Goal: Task Accomplishment & Management: Manage account settings

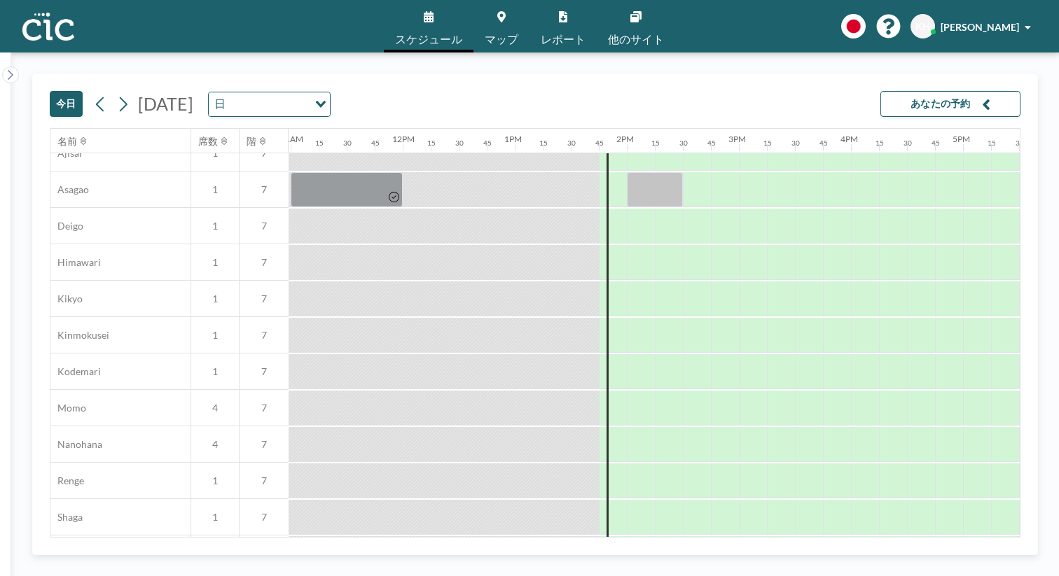
scroll to position [654, 1231]
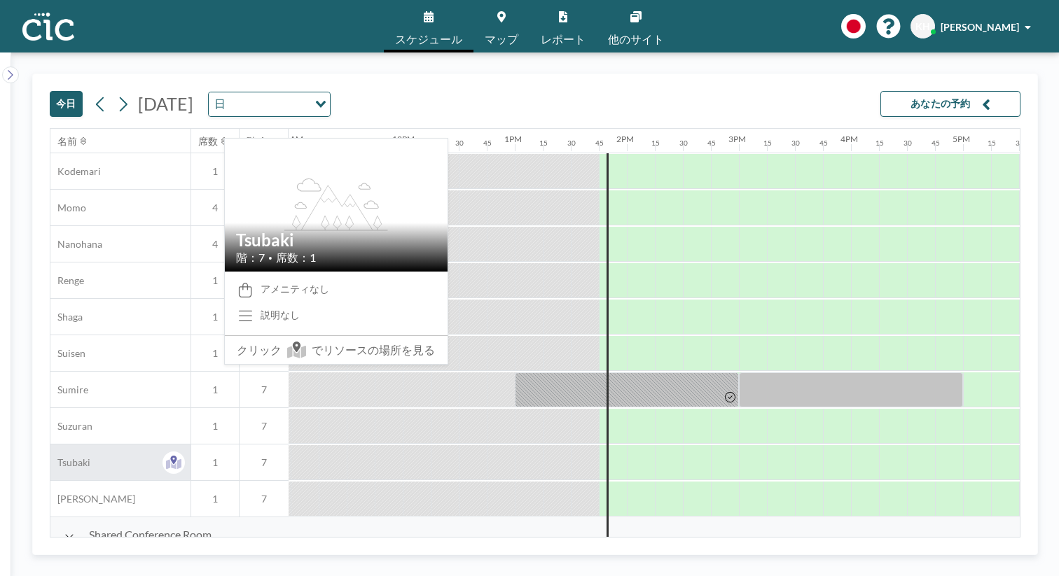
click at [92, 445] on div "Tsubaki" at bounding box center [120, 463] width 140 height 36
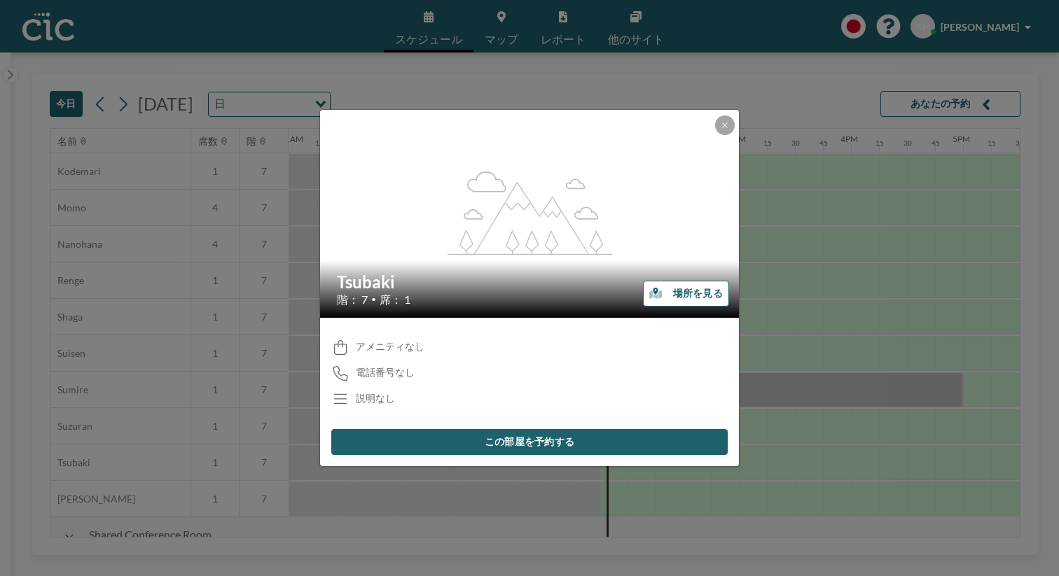
click at [665, 295] on button "場所を見る" at bounding box center [686, 294] width 86 height 26
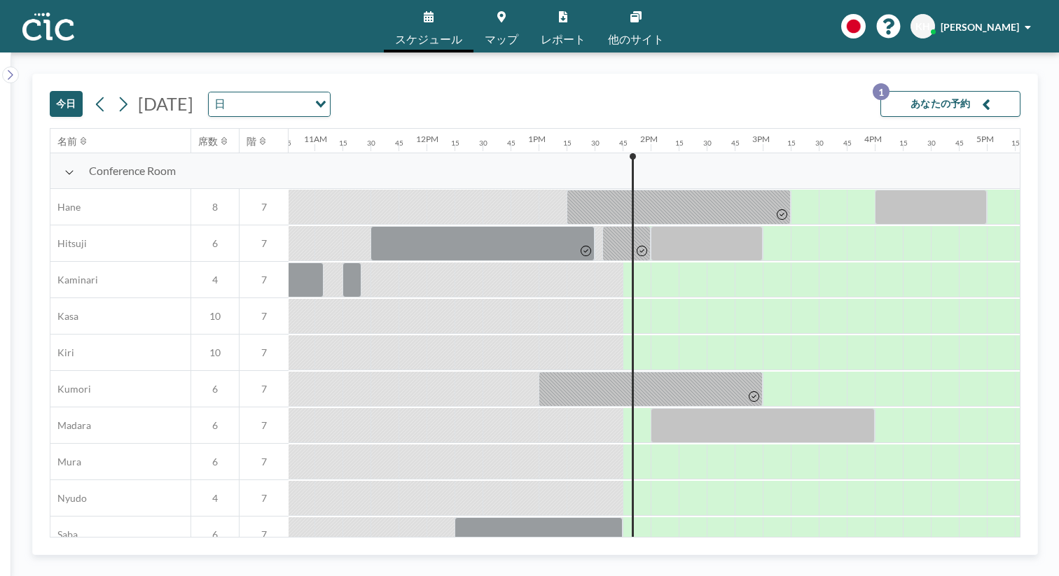
scroll to position [0, 1229]
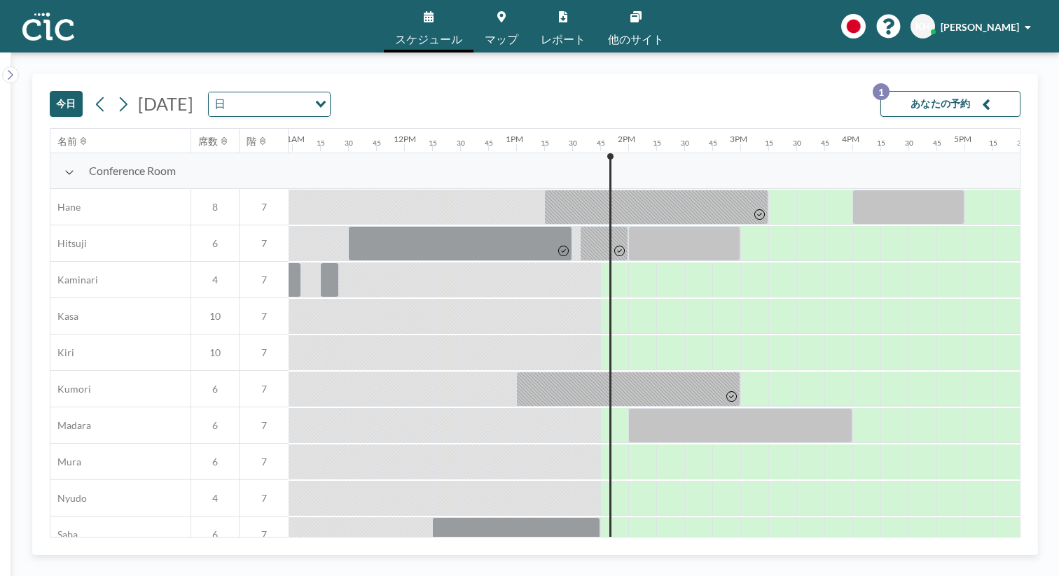
click at [976, 91] on button "あなたの予約 1" at bounding box center [950, 104] width 140 height 26
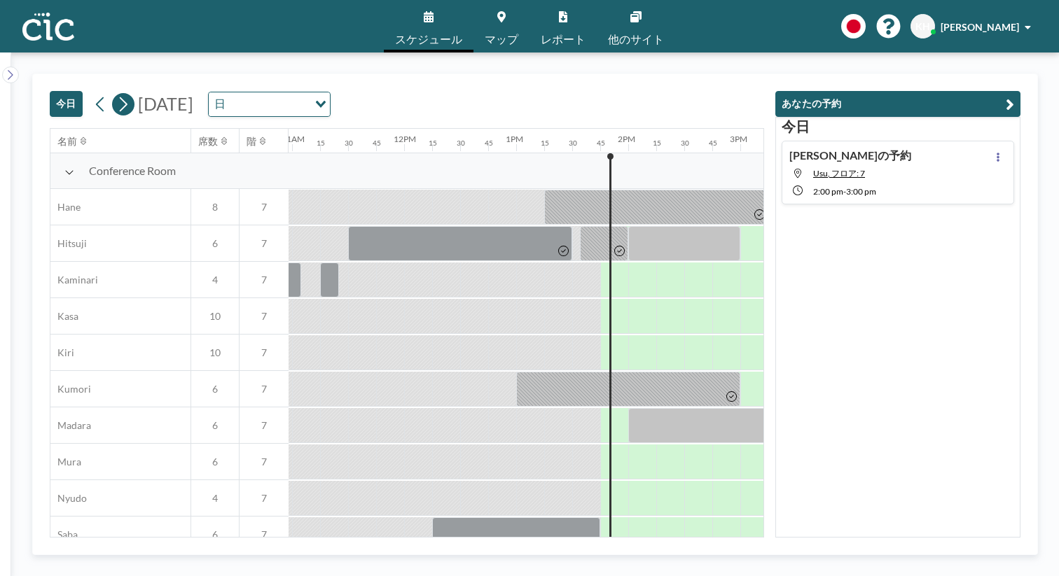
click at [116, 94] on icon at bounding box center [122, 104] width 13 height 21
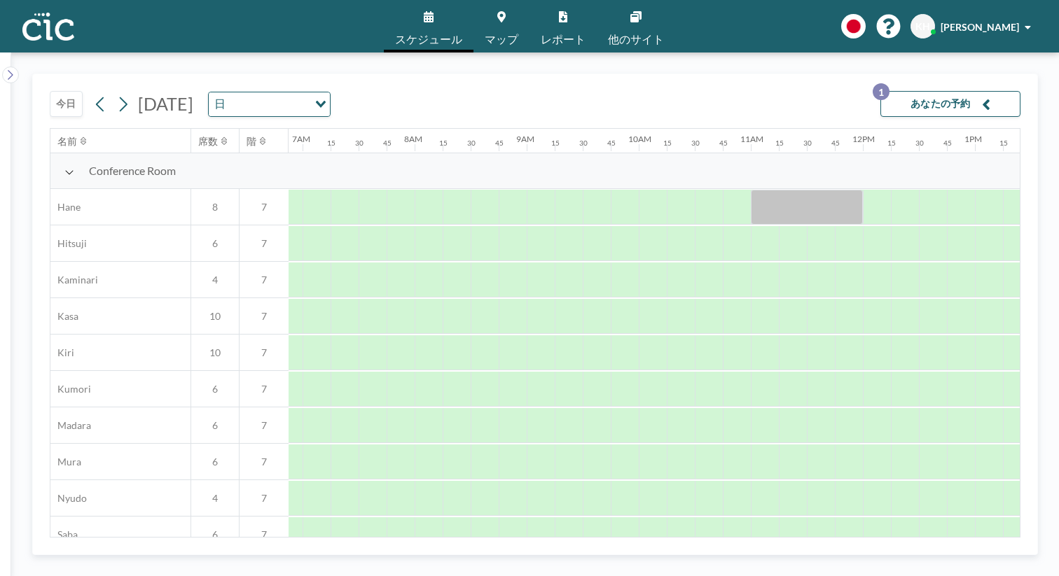
scroll to position [0, 774]
click at [111, 92] on div "2025年8月15日金曜日 日 Loading..." at bounding box center [210, 104] width 241 height 25
click at [116, 94] on icon at bounding box center [122, 104] width 13 height 21
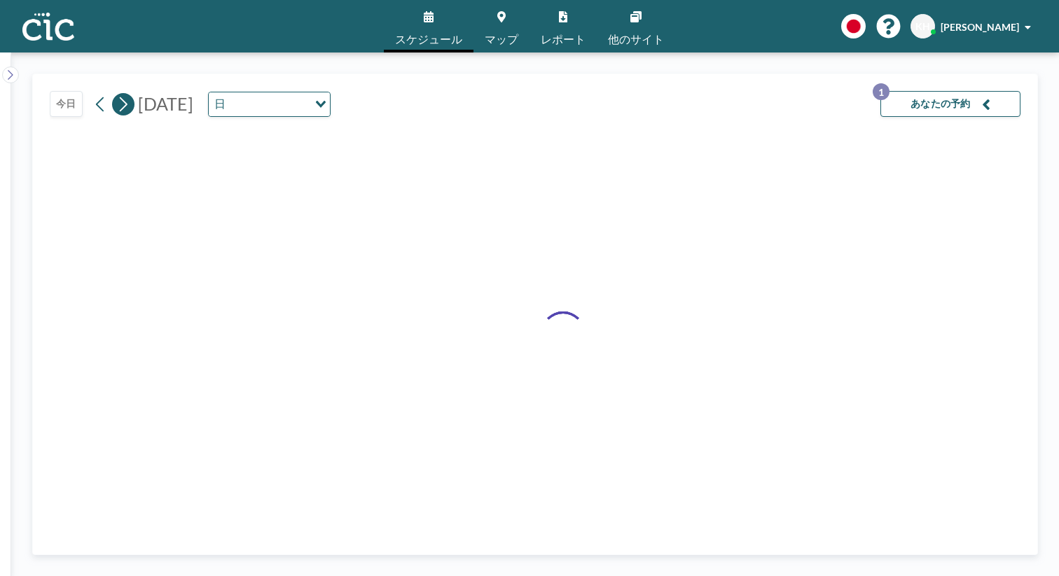
click at [116, 94] on icon at bounding box center [122, 104] width 13 height 21
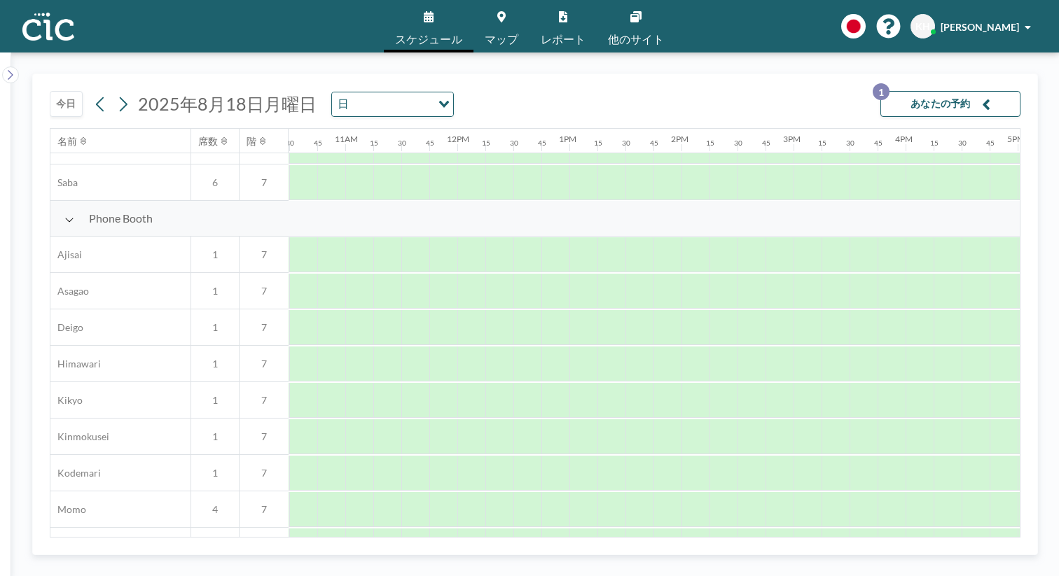
scroll to position [352, 1395]
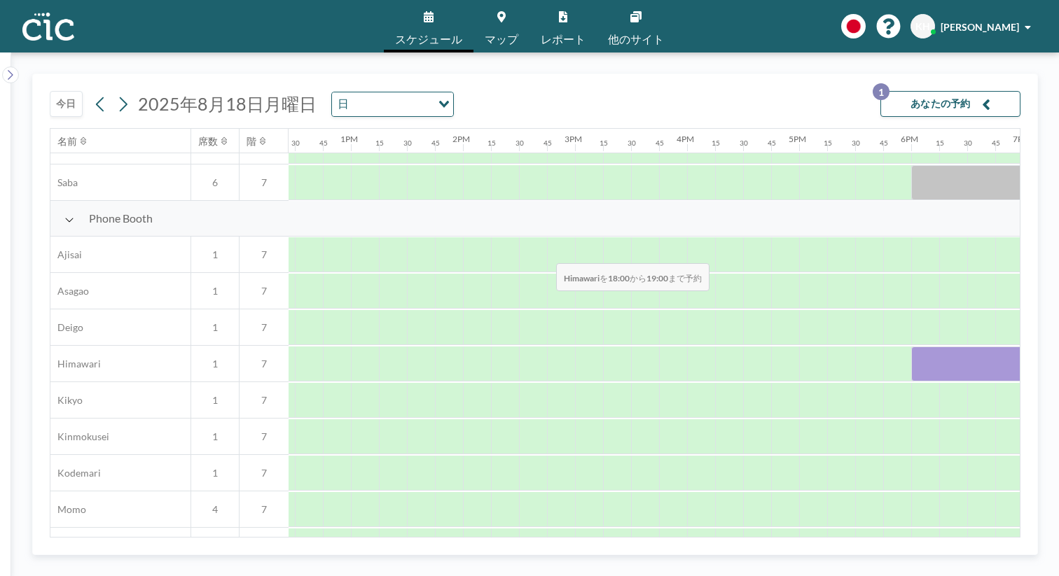
drag, startPoint x: 489, startPoint y: 235, endPoint x: 552, endPoint y: 230, distance: 63.2
click at [911, 347] on div at bounding box center [967, 364] width 112 height 35
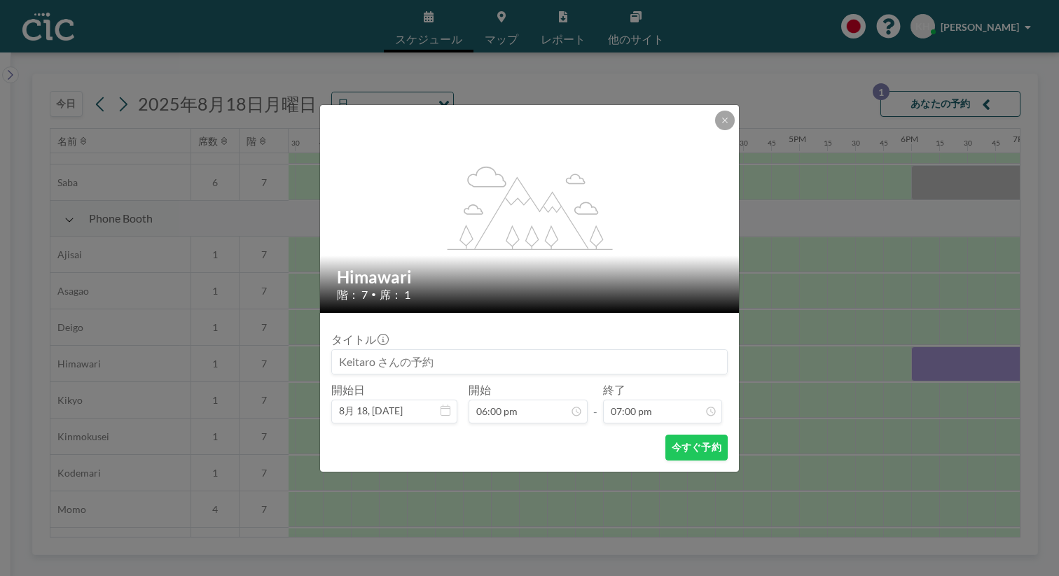
scroll to position [1699, 0]
click at [666, 435] on button "今すぐ予約" at bounding box center [696, 448] width 62 height 26
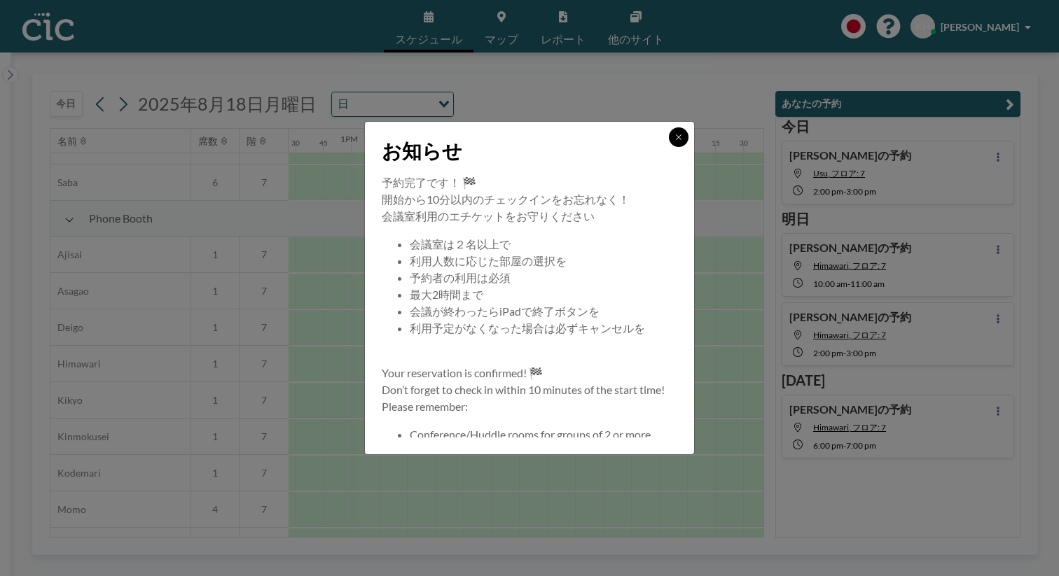
click at [675, 141] on icon at bounding box center [679, 137] width 8 height 8
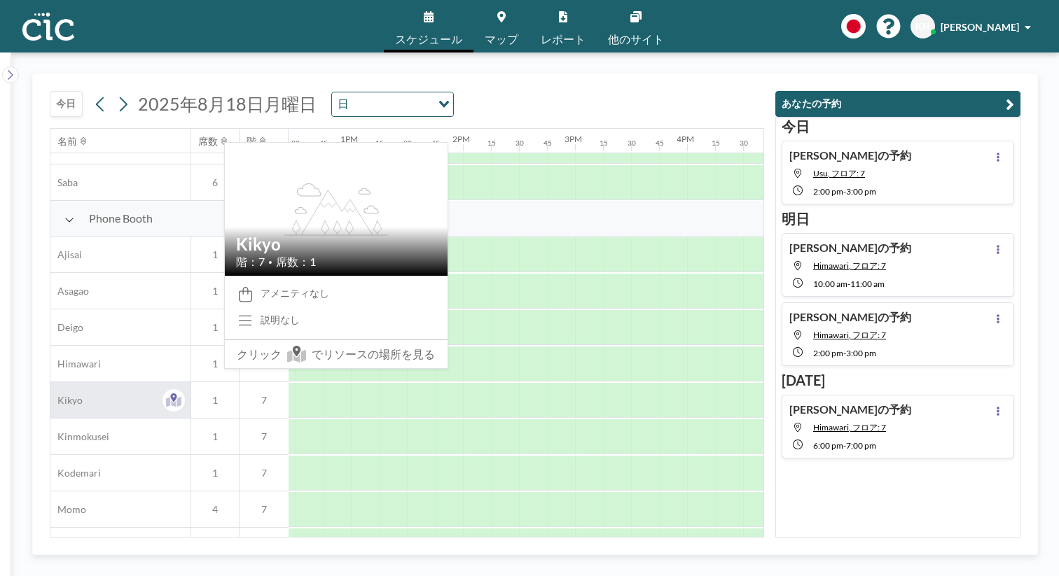
click at [67, 382] on div "Kikyo" at bounding box center [120, 400] width 140 height 36
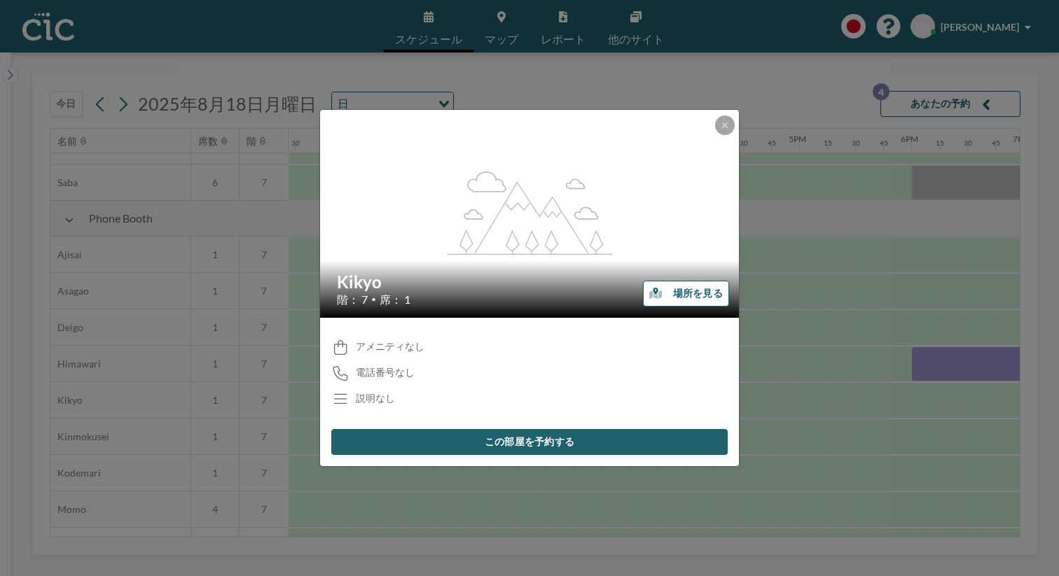
click at [651, 290] on button "場所を見る" at bounding box center [686, 294] width 86 height 26
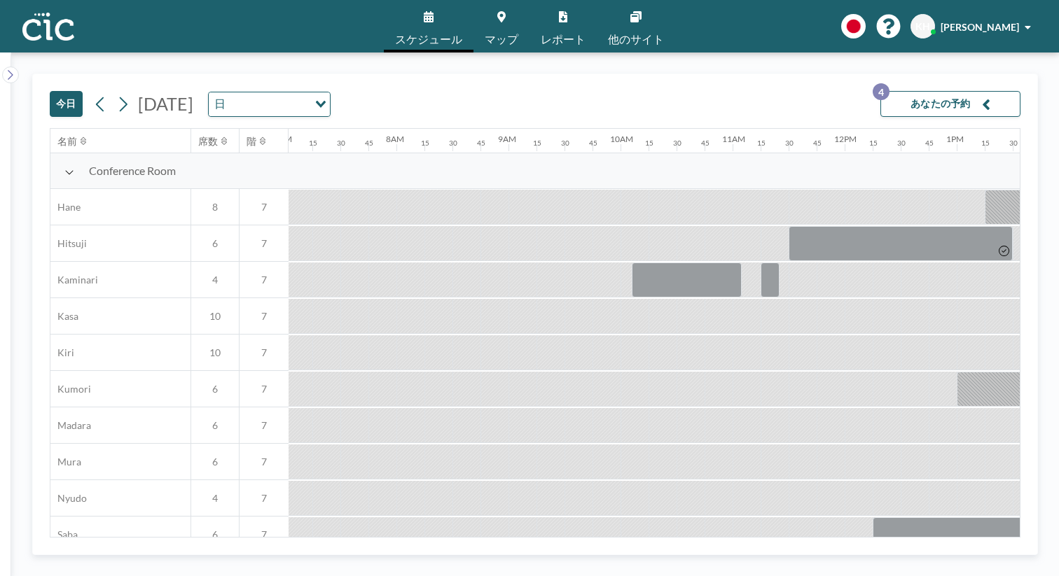
scroll to position [0, 796]
click at [116, 94] on icon at bounding box center [122, 104] width 13 height 21
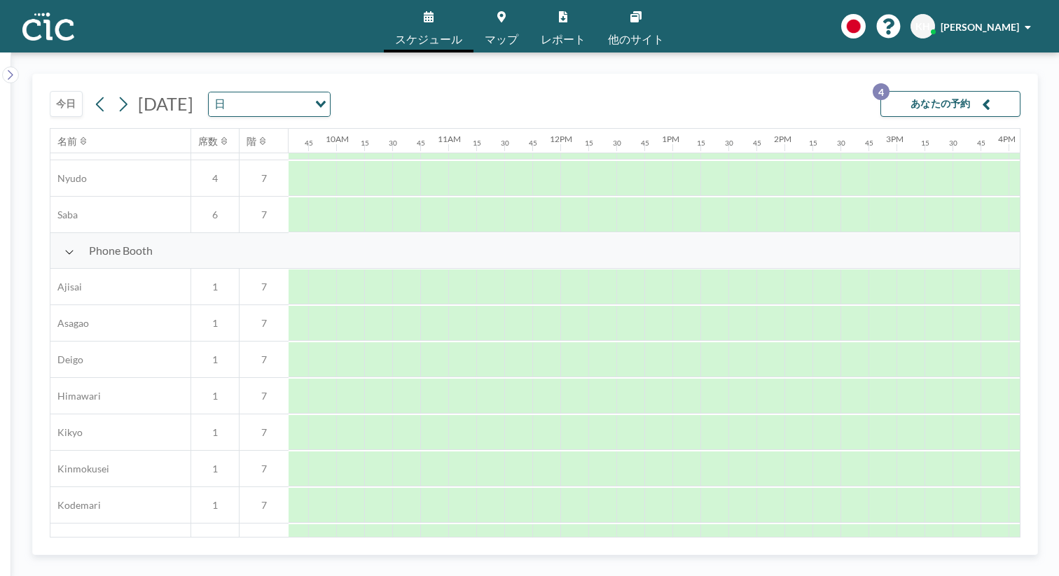
scroll to position [318, 1073]
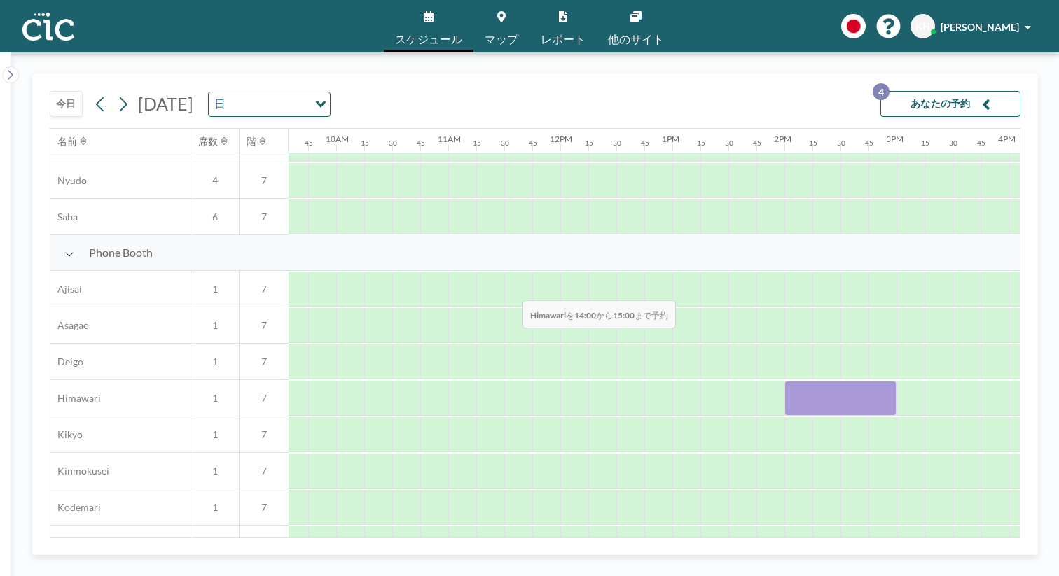
drag, startPoint x: 452, startPoint y: 268, endPoint x: 518, endPoint y: 268, distance: 66.5
click at [784, 381] on div at bounding box center [840, 398] width 112 height 35
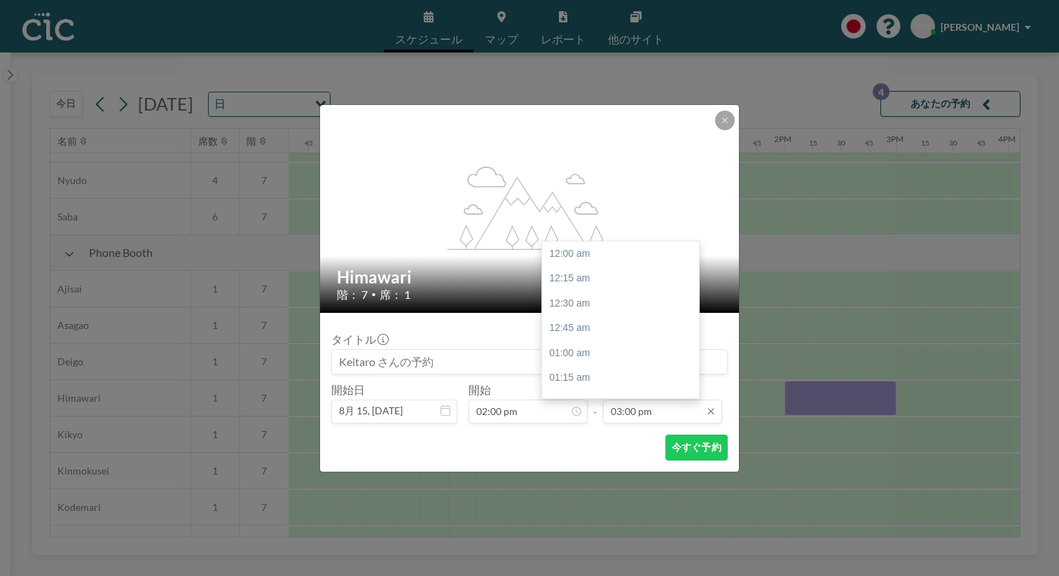
scroll to position [1341, 0]
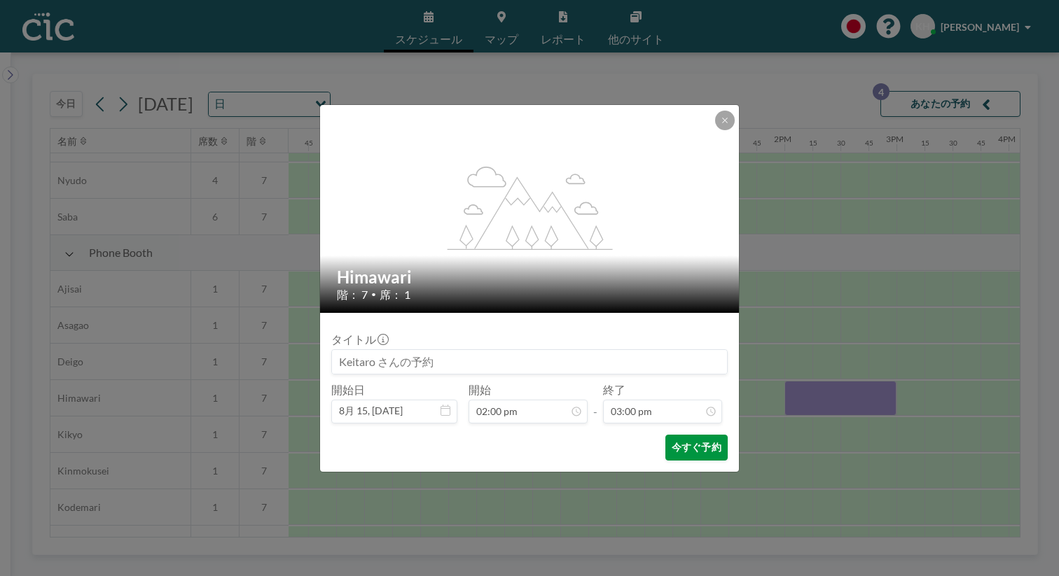
click at [671, 435] on button "今すぐ予約" at bounding box center [696, 448] width 62 height 26
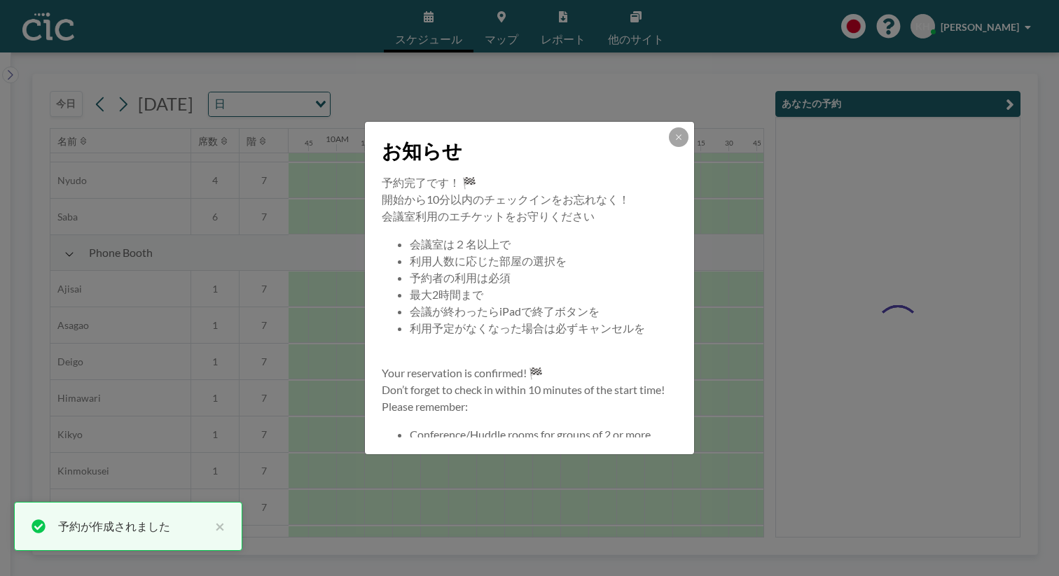
scroll to position [1, 0]
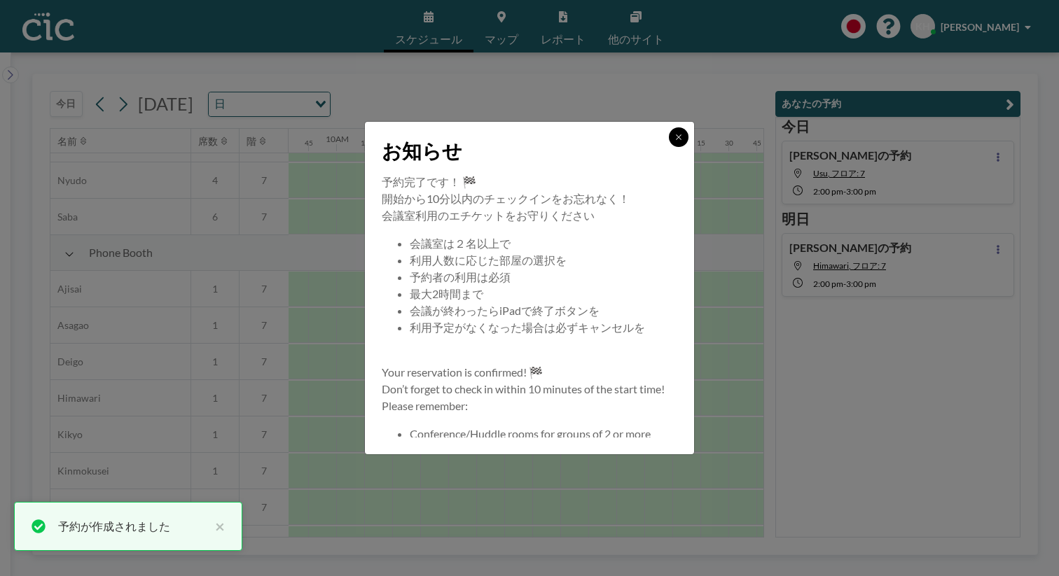
click at [676, 139] on icon at bounding box center [678, 136] width 5 height 5
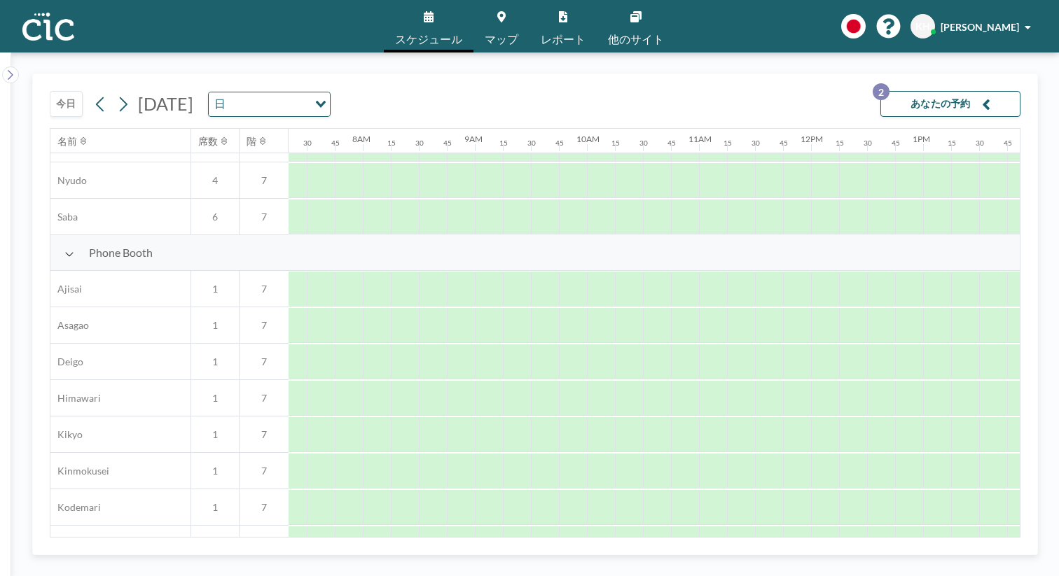
scroll to position [318, 822]
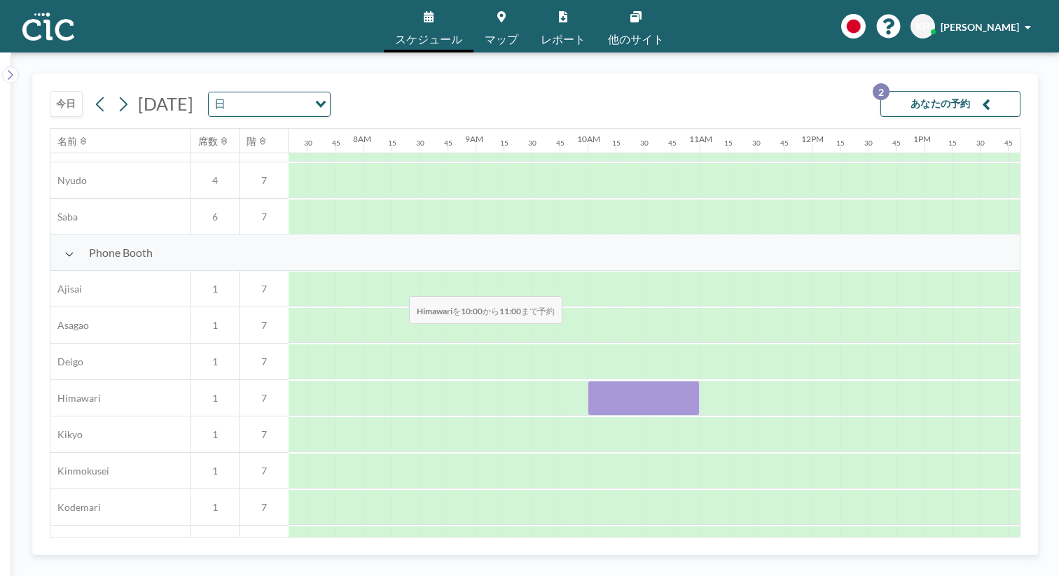
drag, startPoint x: 338, startPoint y: 271, endPoint x: 405, endPoint y: 263, distance: 67.7
click at [588, 381] on div at bounding box center [644, 398] width 112 height 35
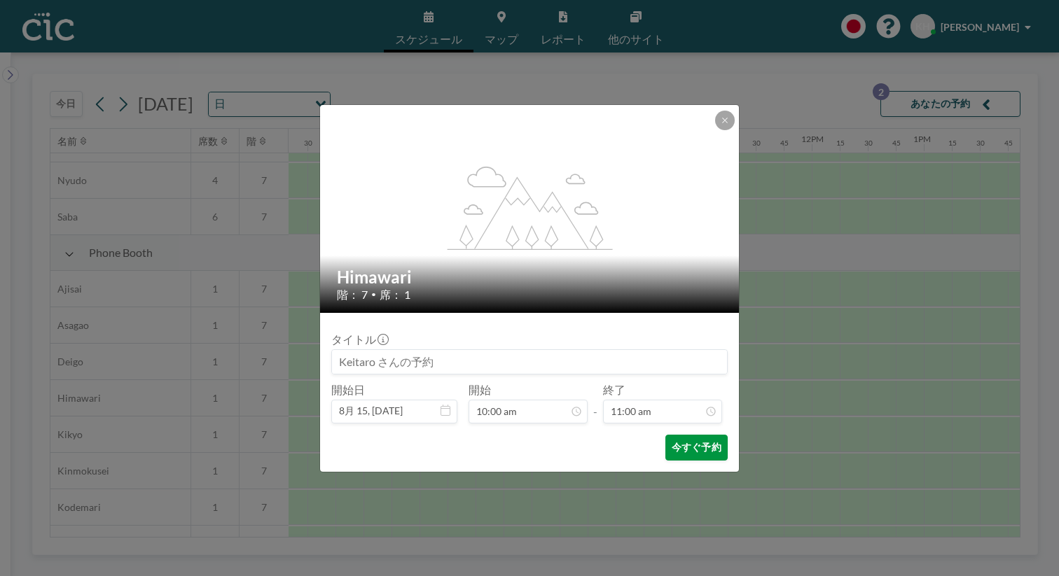
scroll to position [894, 0]
click at [677, 435] on button "今すぐ予約" at bounding box center [696, 448] width 62 height 26
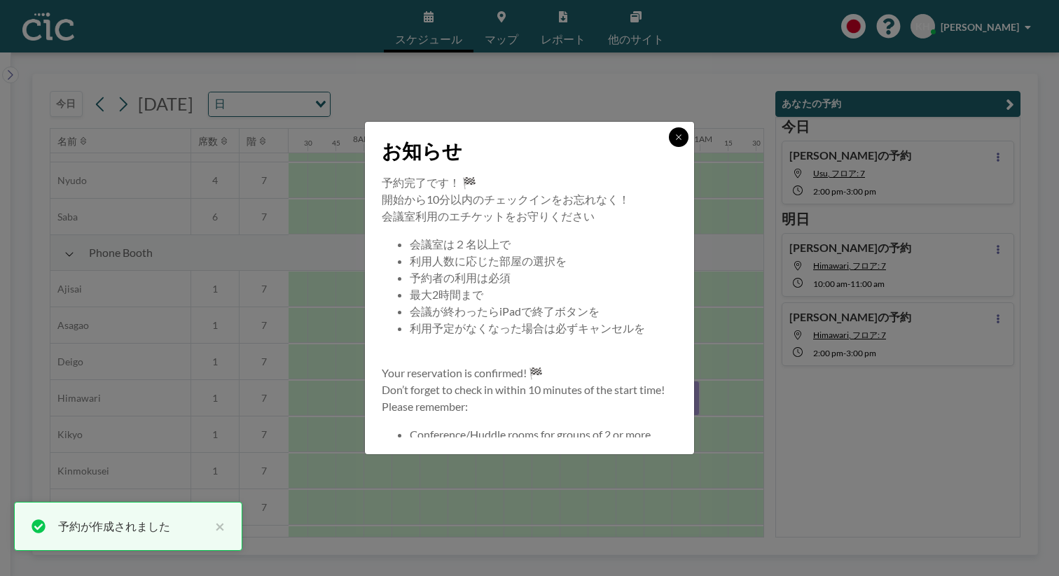
click at [669, 147] on button at bounding box center [679, 137] width 20 height 20
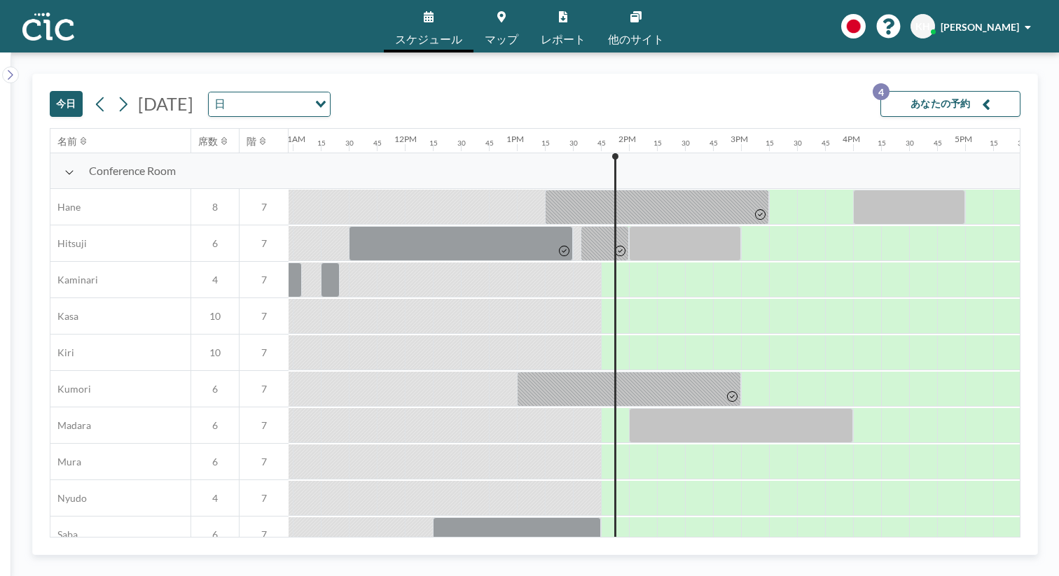
scroll to position [0, 1229]
click at [116, 94] on icon at bounding box center [122, 104] width 13 height 21
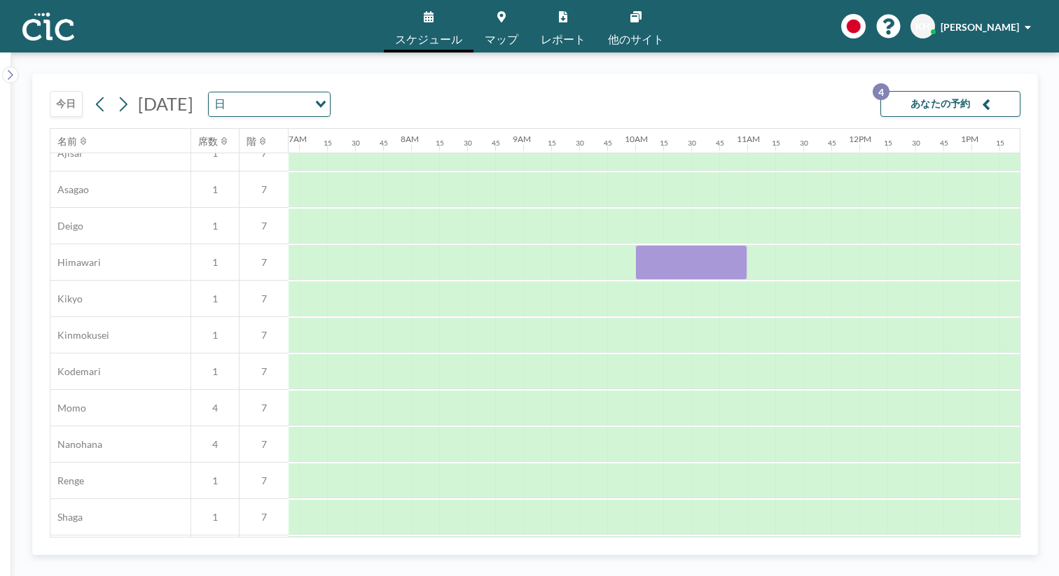
scroll to position [478, 774]
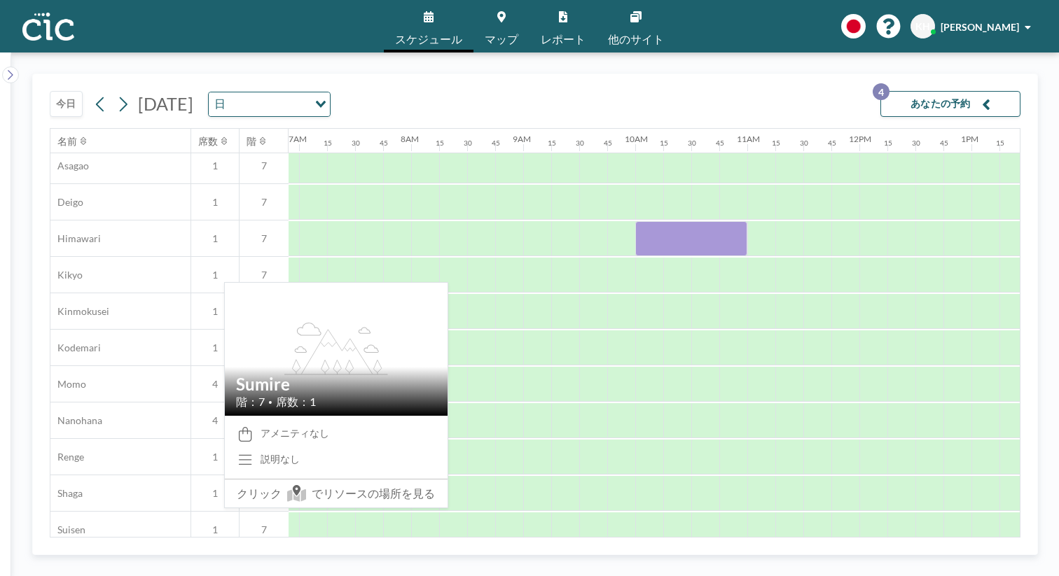
click at [166, 562] on icon at bounding box center [174, 567] width 16 height 11
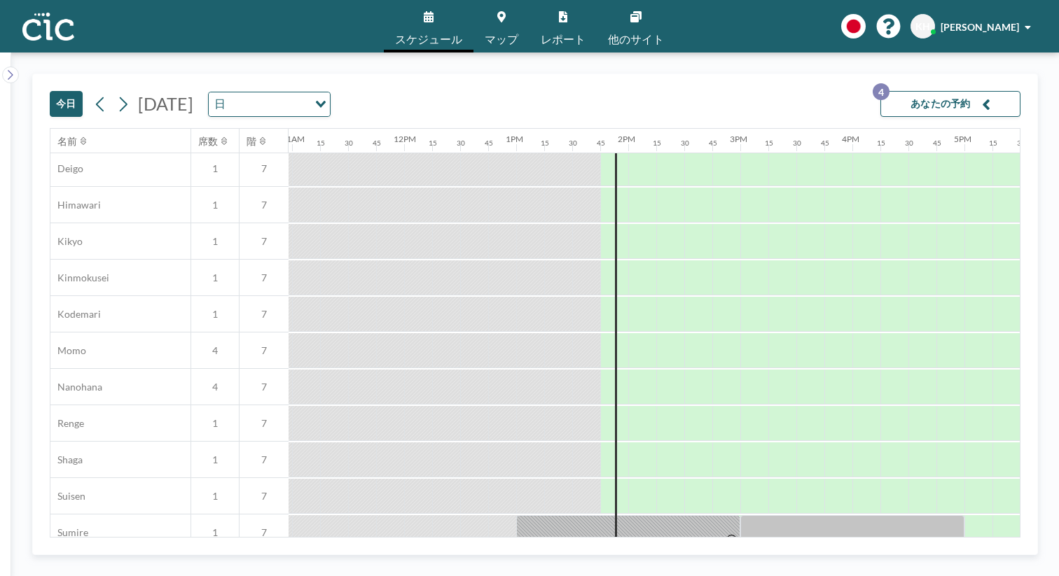
scroll to position [475, 1229]
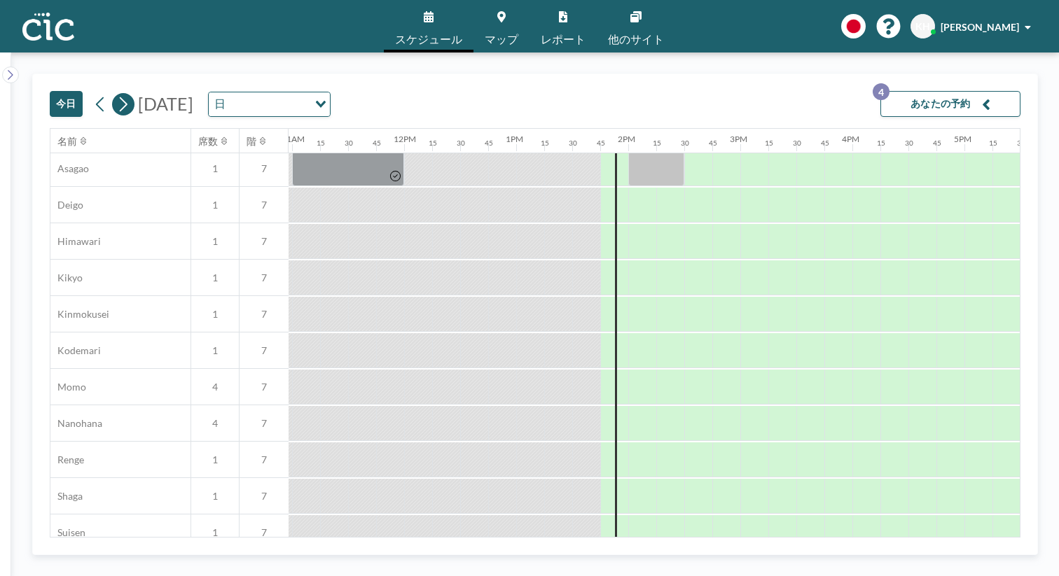
click at [94, 94] on icon at bounding box center [100, 104] width 13 height 21
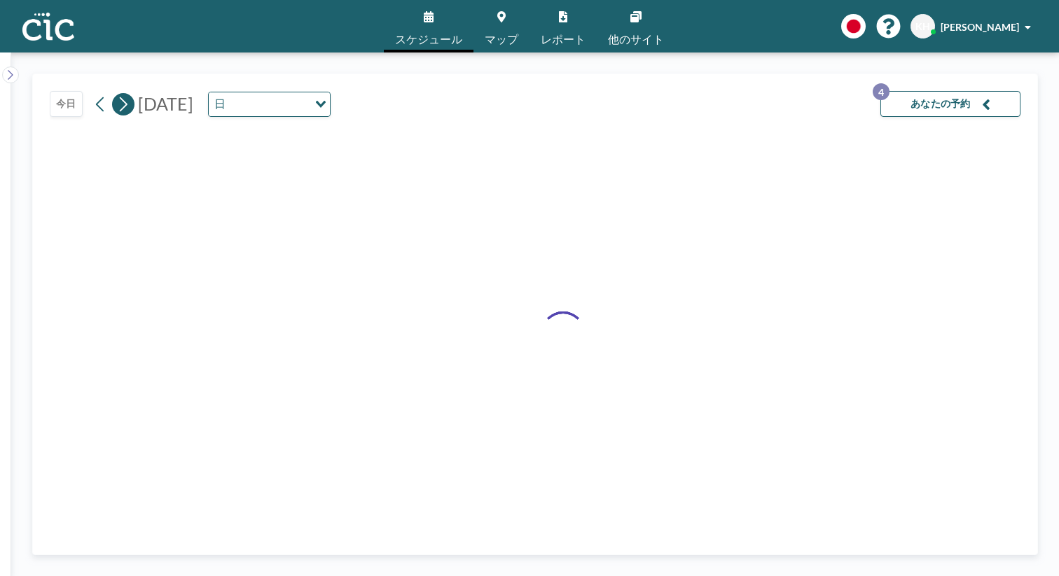
click at [112, 93] on button at bounding box center [123, 104] width 22 height 22
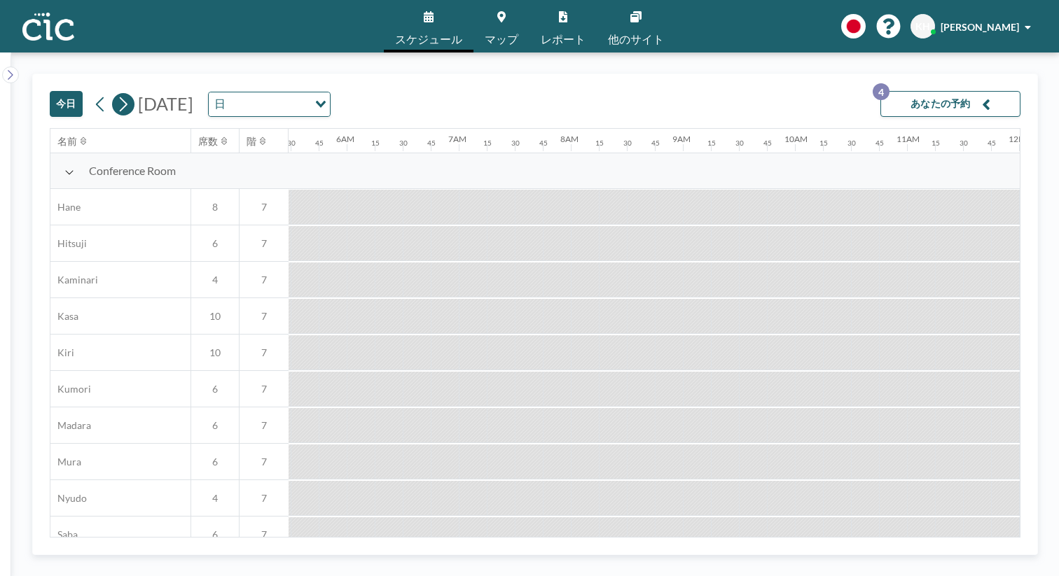
scroll to position [0, 858]
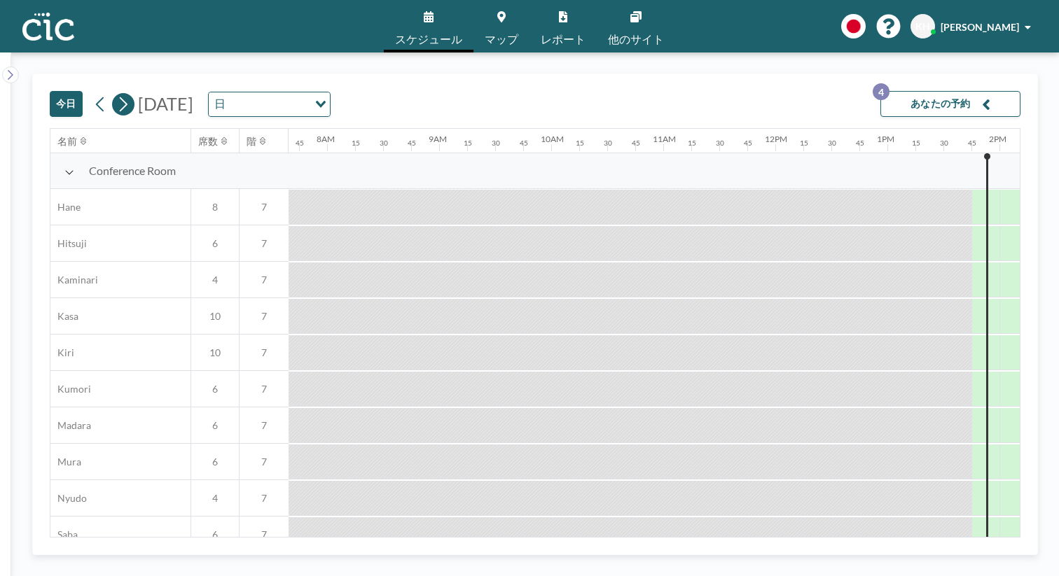
click at [116, 94] on icon at bounding box center [122, 104] width 13 height 21
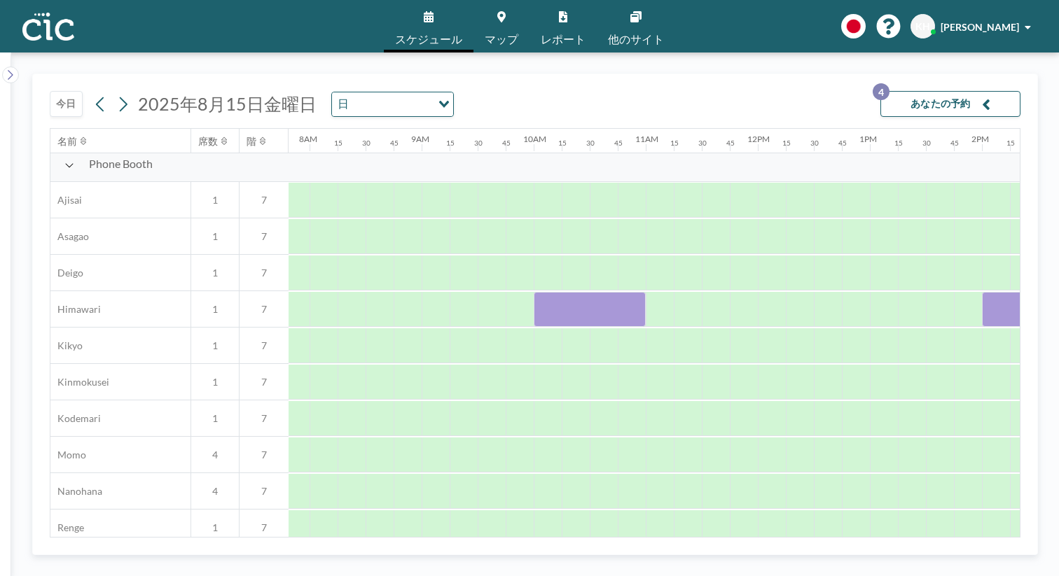
scroll to position [423, 876]
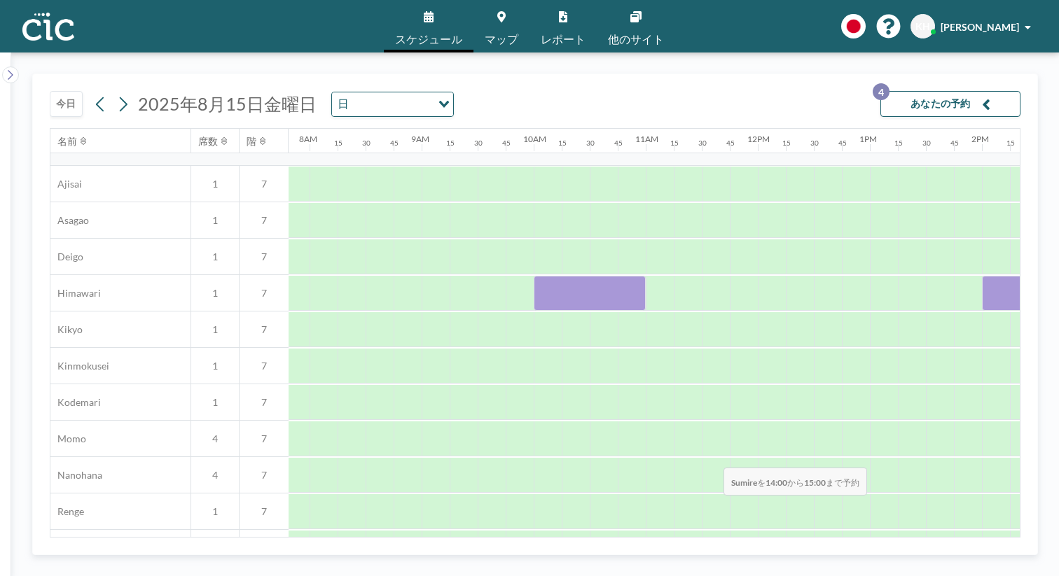
drag, startPoint x: 641, startPoint y: 438, endPoint x: 719, endPoint y: 435, distance: 78.5
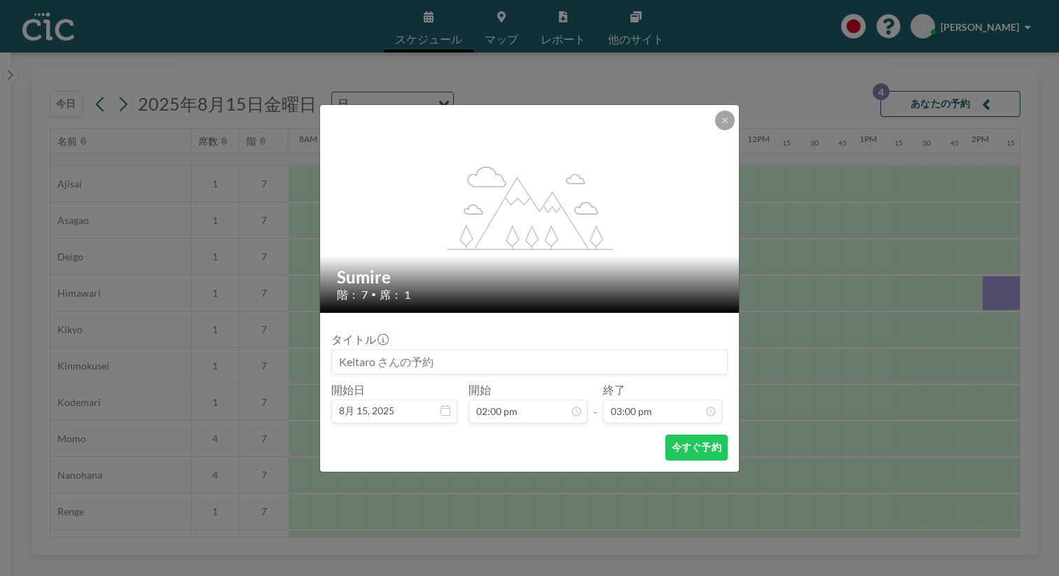
scroll to position [1341, 0]
click at [665, 435] on button "今すぐ予約" at bounding box center [696, 448] width 62 height 26
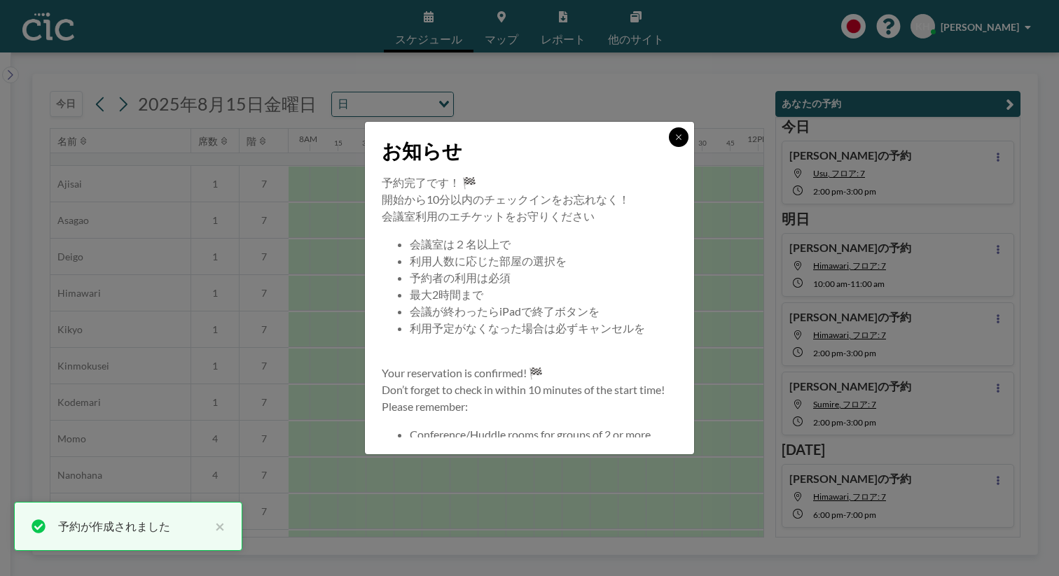
click at [669, 147] on button at bounding box center [679, 137] width 20 height 20
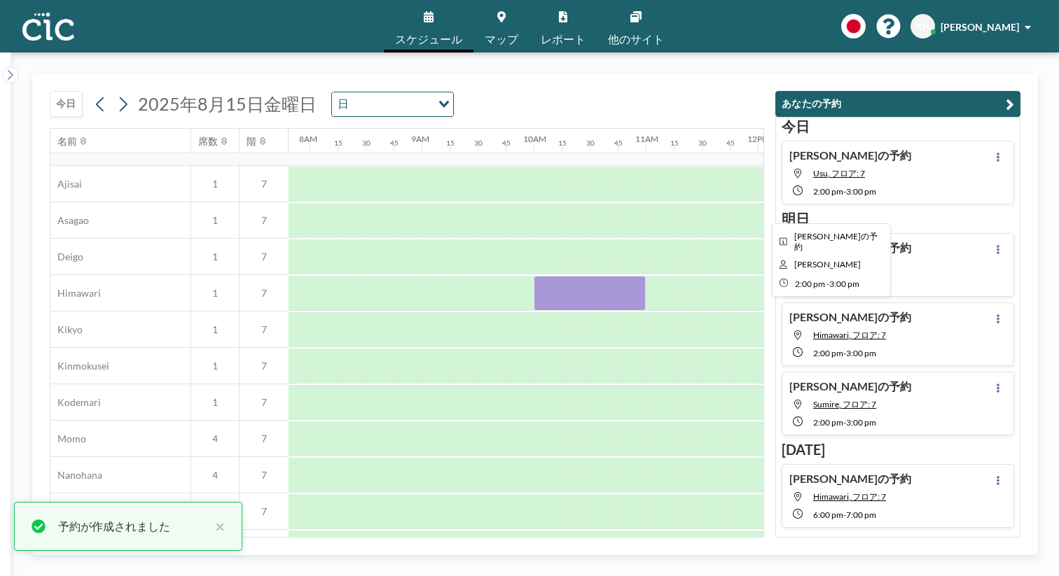
click at [982, 276] on div at bounding box center [1038, 293] width 112 height 35
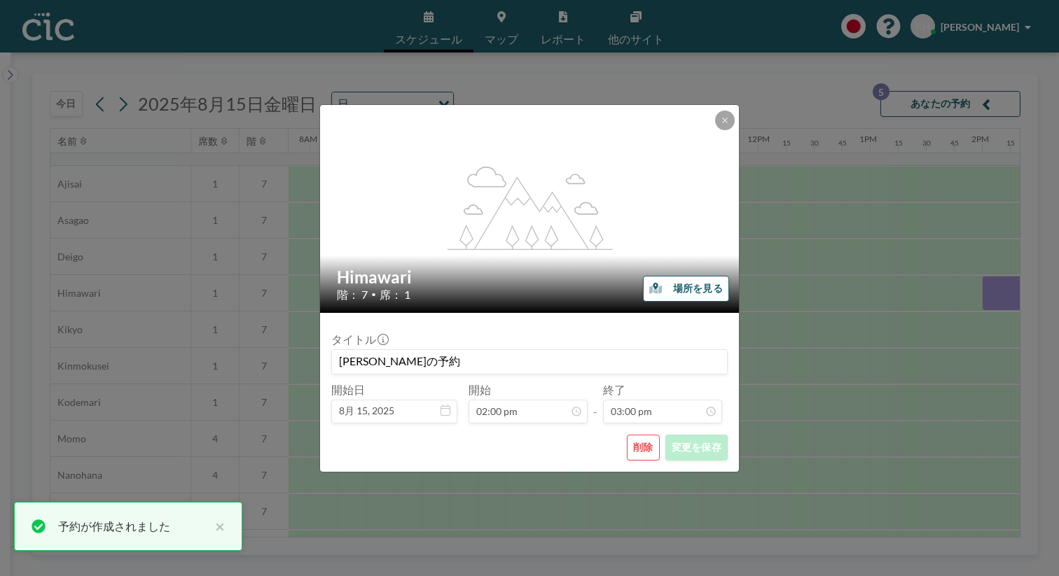
click at [627, 435] on button "削除" at bounding box center [643, 448] width 33 height 26
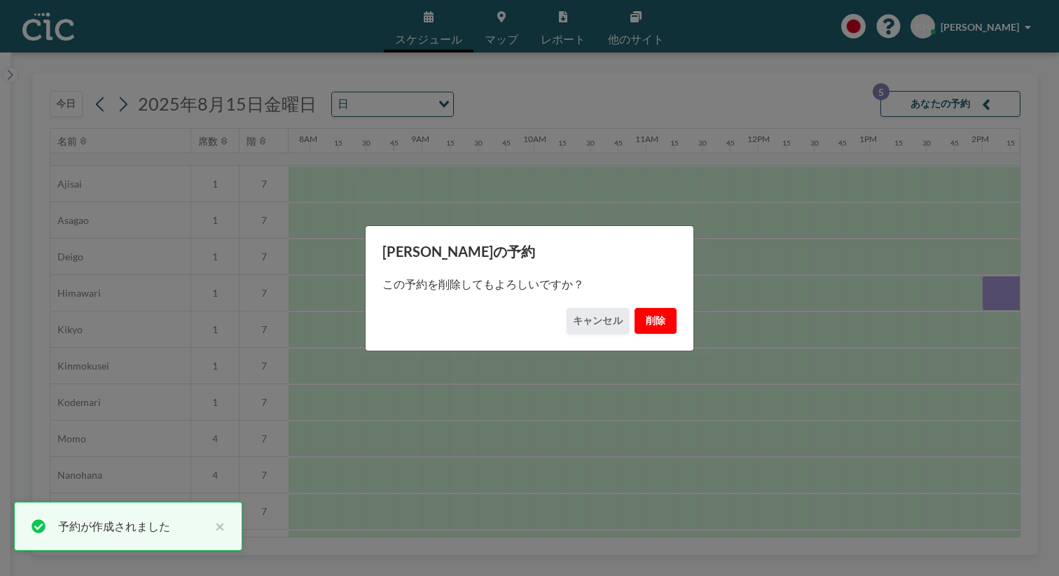
click at [635, 308] on button "削除" at bounding box center [656, 321] width 42 height 26
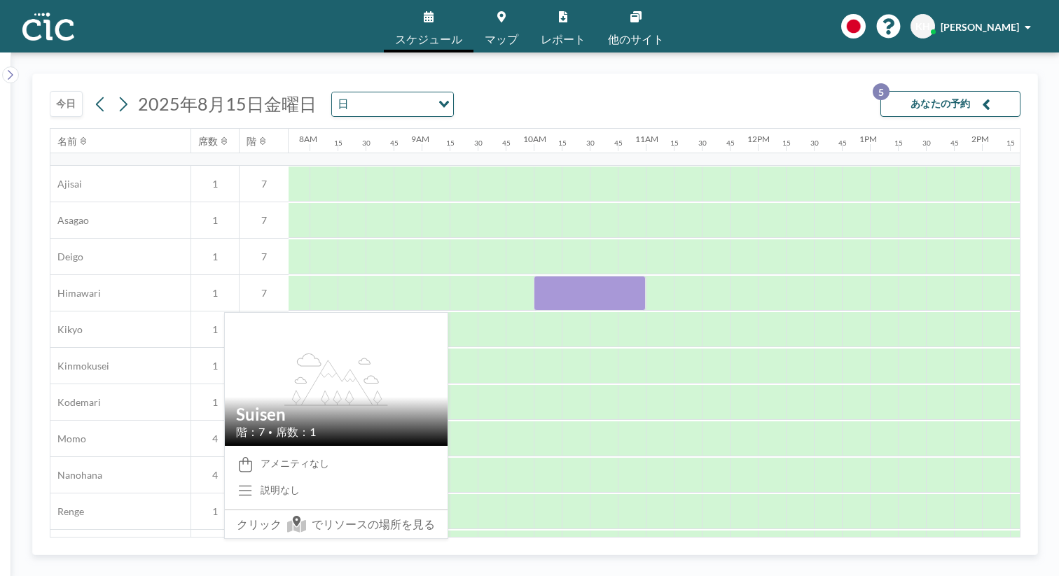
click at [81, 567] on div "Suisen" at bounding box center [120, 585] width 140 height 36
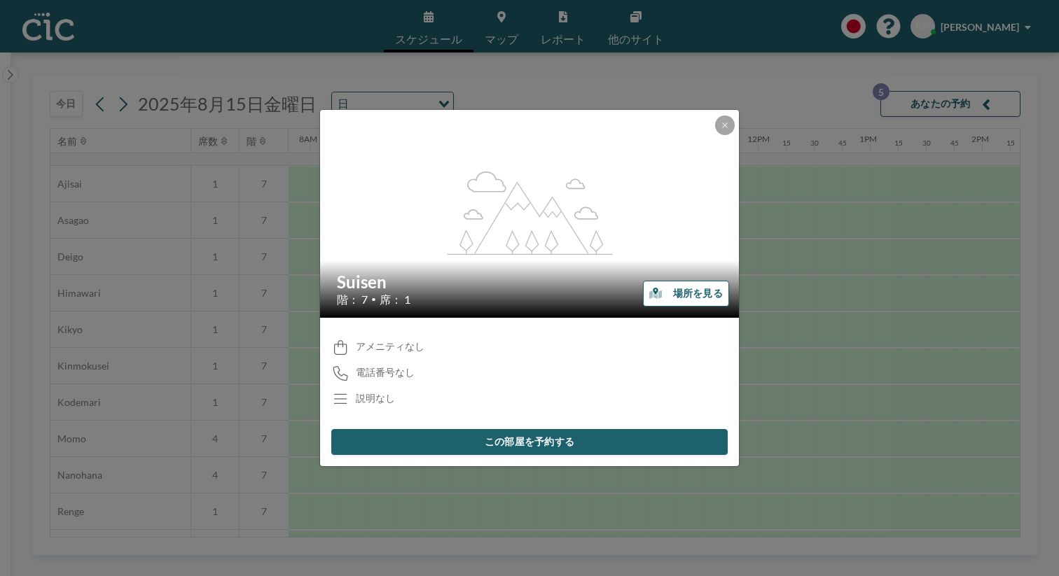
click at [646, 297] on button "場所を見る" at bounding box center [686, 294] width 86 height 26
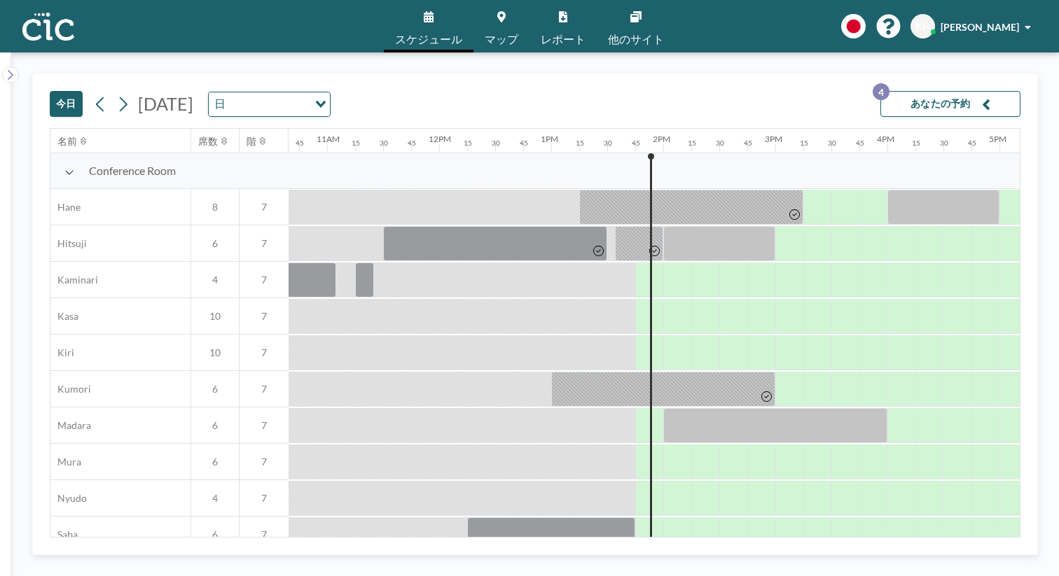
scroll to position [0, 1229]
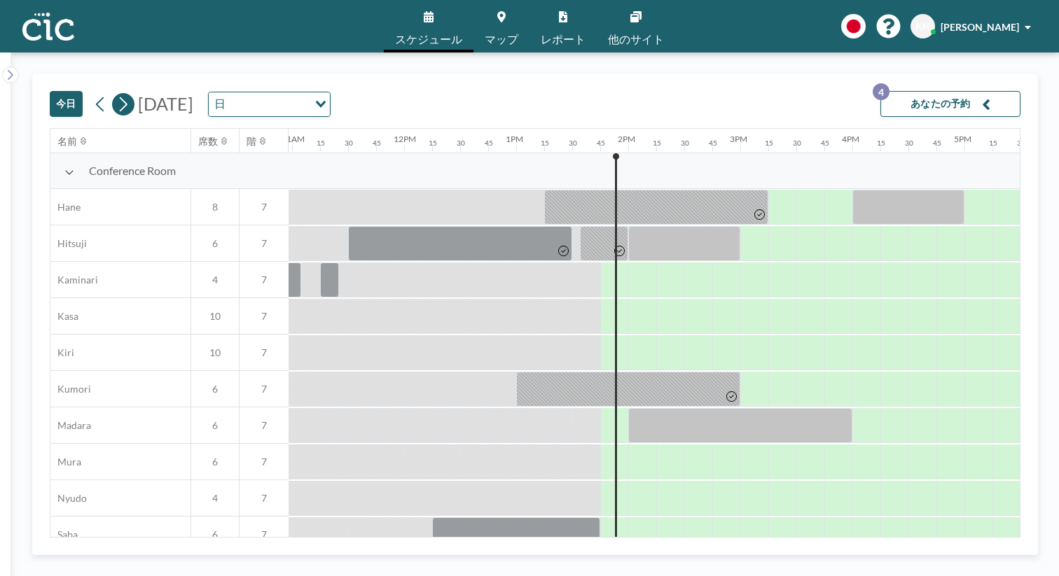
click at [116, 94] on icon at bounding box center [122, 104] width 13 height 21
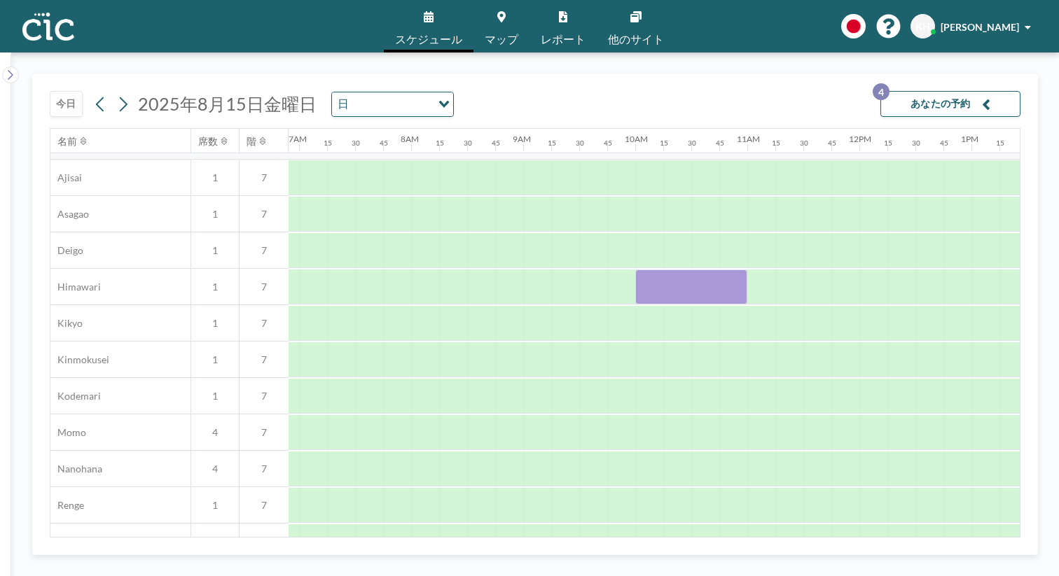
scroll to position [424, 774]
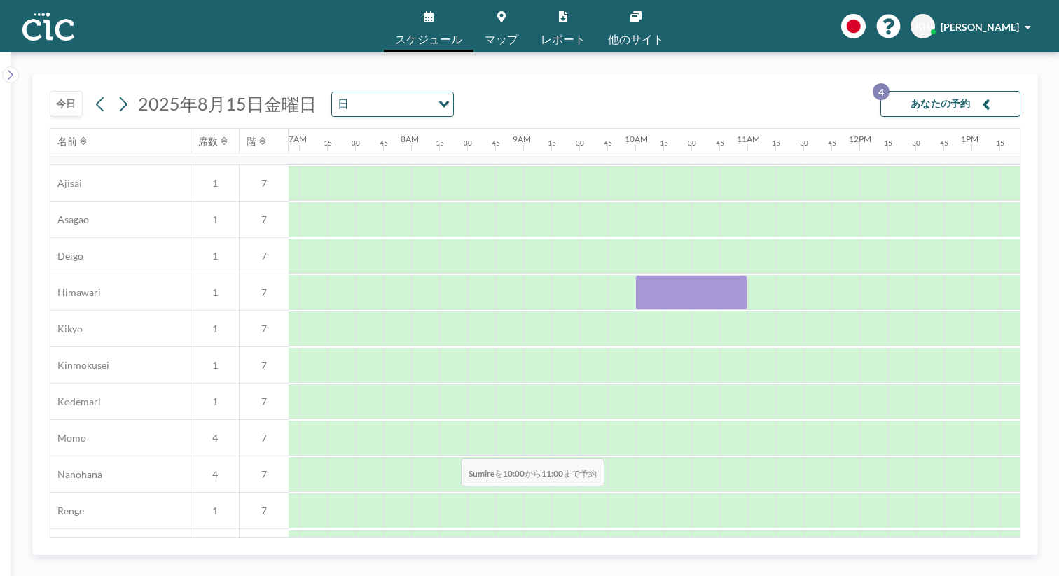
drag, startPoint x: 387, startPoint y: 418, endPoint x: 457, endPoint y: 426, distance: 70.5
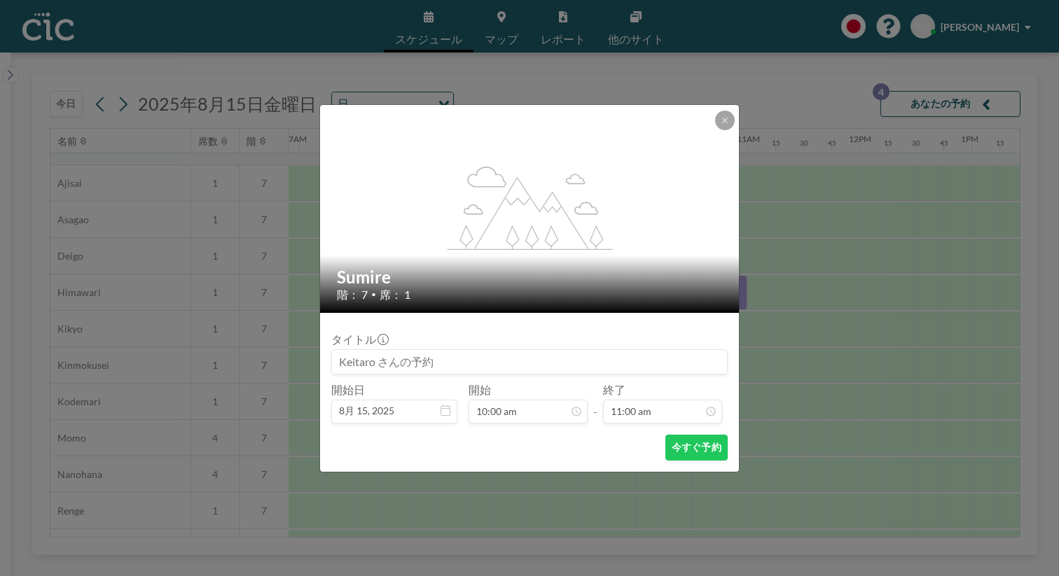
scroll to position [984, 0]
click at [721, 125] on icon at bounding box center [725, 120] width 8 height 8
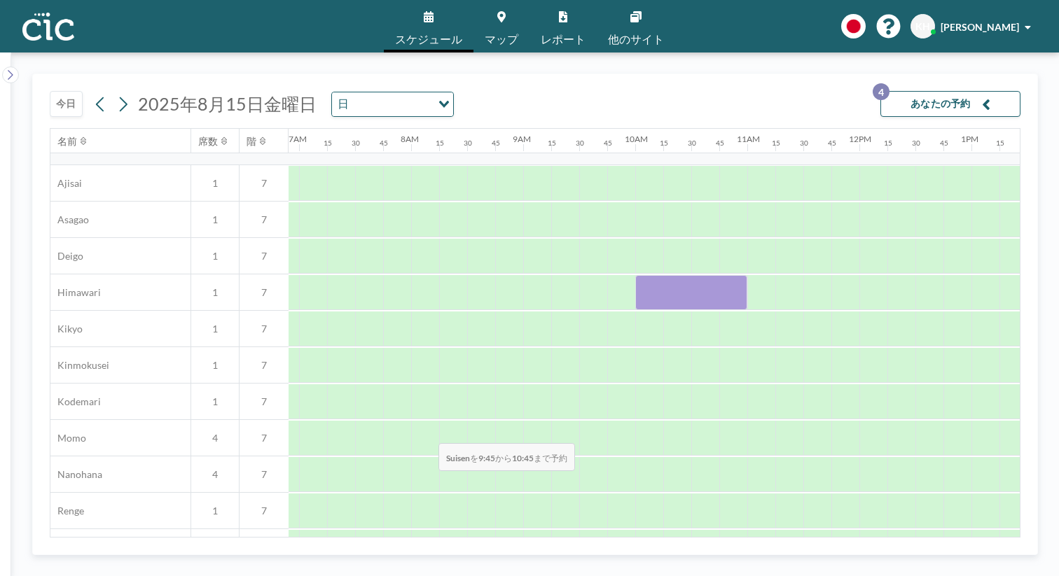
drag, startPoint x: 367, startPoint y: 416, endPoint x: 438, endPoint y: 410, distance: 71.0
click at [607, 567] on div at bounding box center [663, 584] width 112 height 35
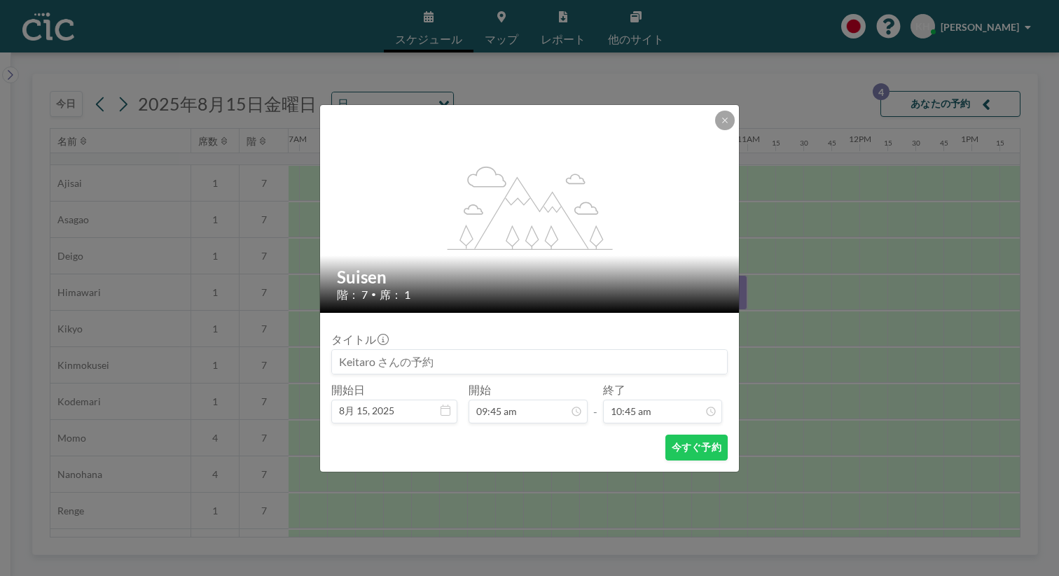
scroll to position [962, 0]
click at [715, 130] on button at bounding box center [725, 121] width 20 height 20
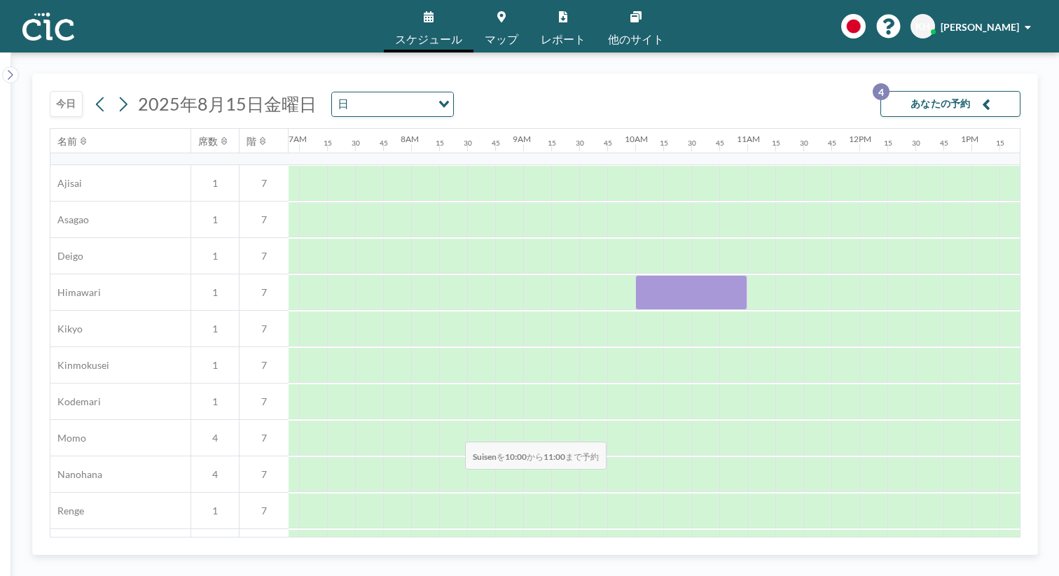
drag, startPoint x: 380, startPoint y: 410, endPoint x: 461, endPoint y: 409, distance: 80.6
click at [635, 567] on div at bounding box center [691, 584] width 112 height 35
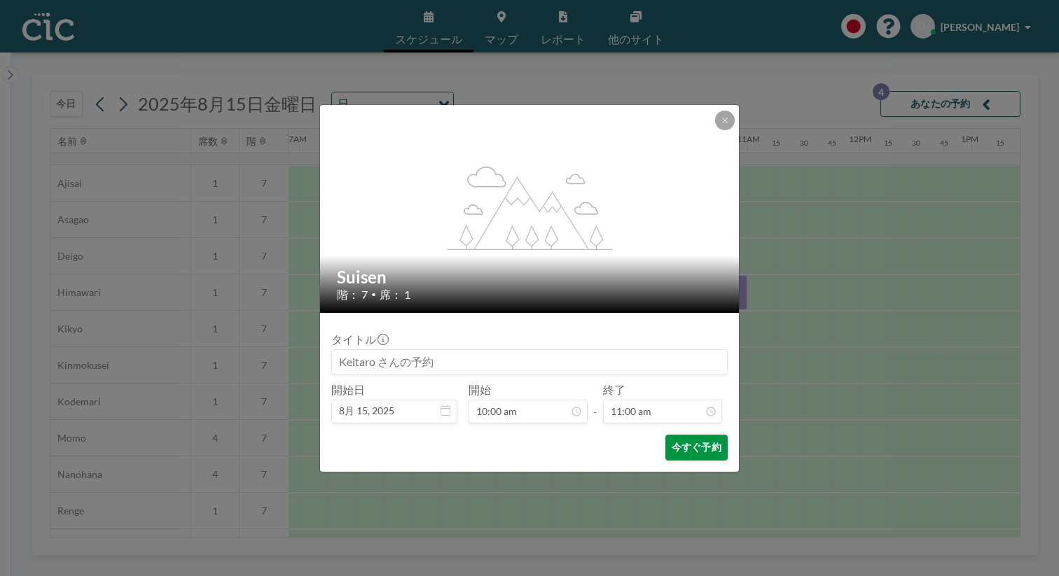
click at [665, 435] on button "今すぐ予約" at bounding box center [696, 448] width 62 height 26
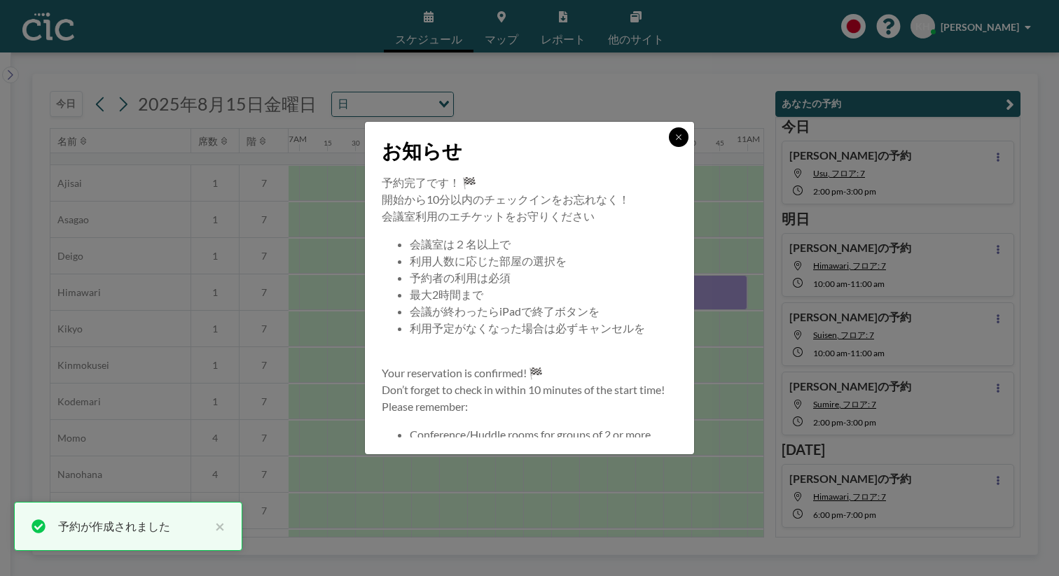
click at [675, 141] on icon at bounding box center [679, 137] width 8 height 8
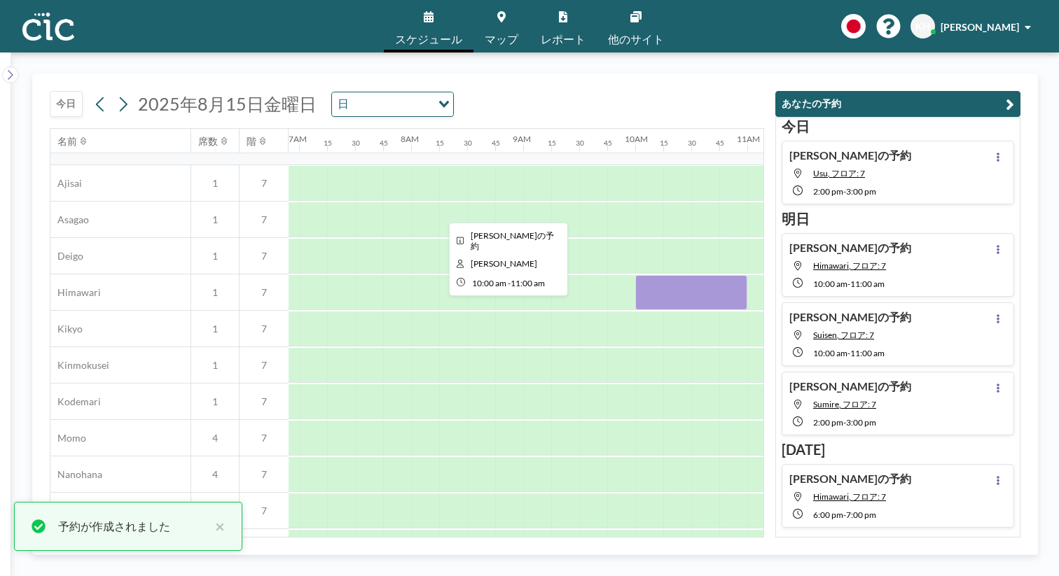
click at [635, 275] on div at bounding box center [691, 292] width 112 height 35
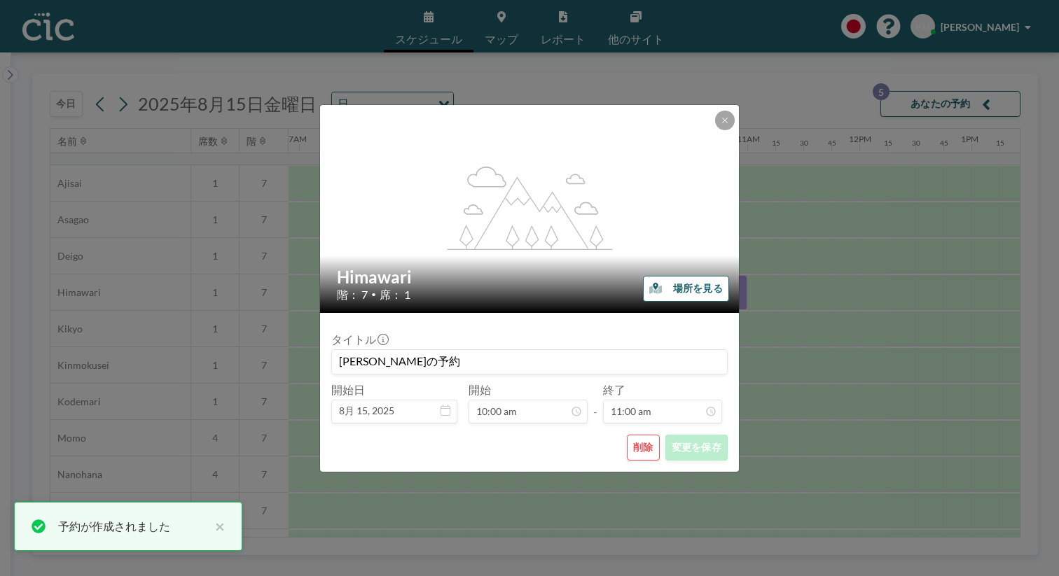
scroll to position [984, 0]
click at [627, 435] on button "削除" at bounding box center [643, 448] width 33 height 26
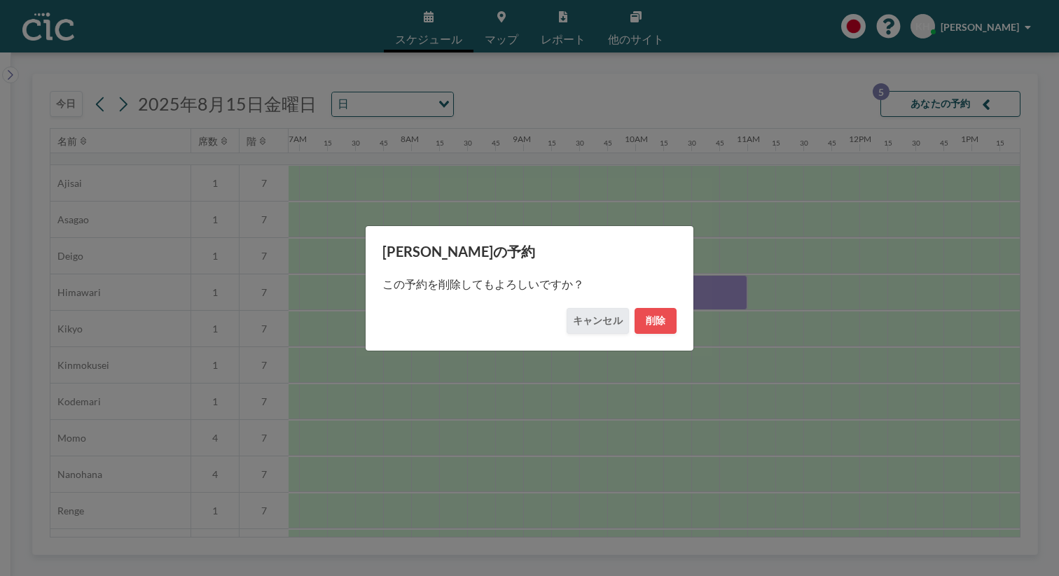
click at [635, 302] on div "この予約を削除してもよろしいですか？" at bounding box center [529, 285] width 294 height 48
click at [635, 308] on button "削除" at bounding box center [656, 321] width 42 height 26
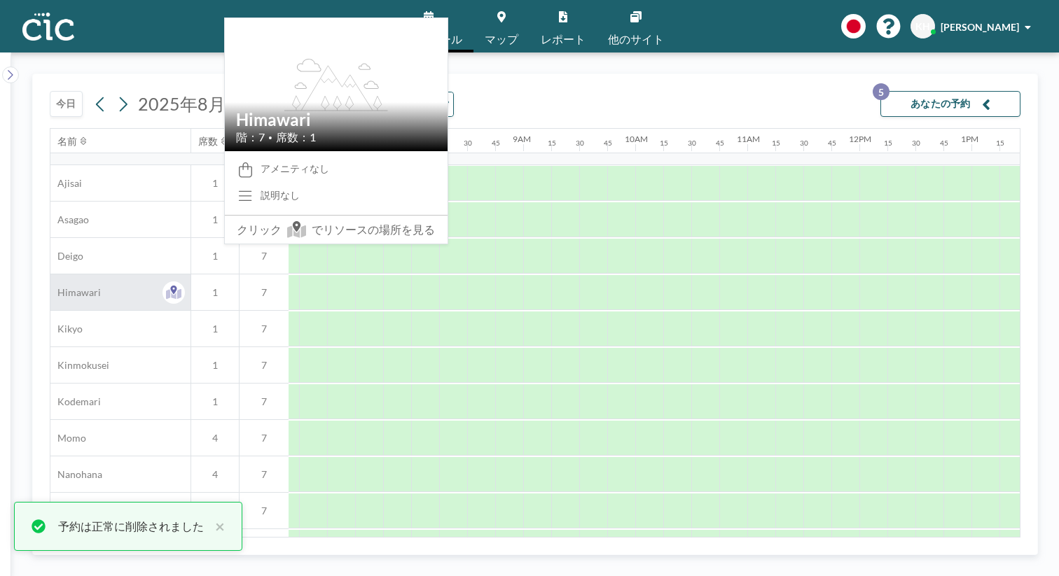
click at [61, 286] on span "Himawari" at bounding box center [75, 292] width 50 height 13
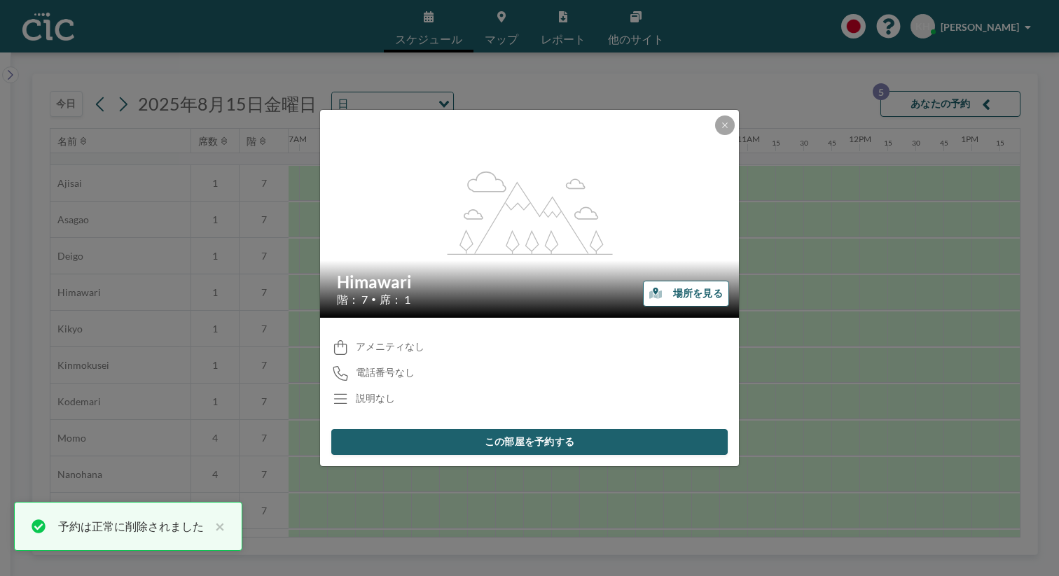
click at [656, 286] on button "場所を見る" at bounding box center [686, 294] width 86 height 26
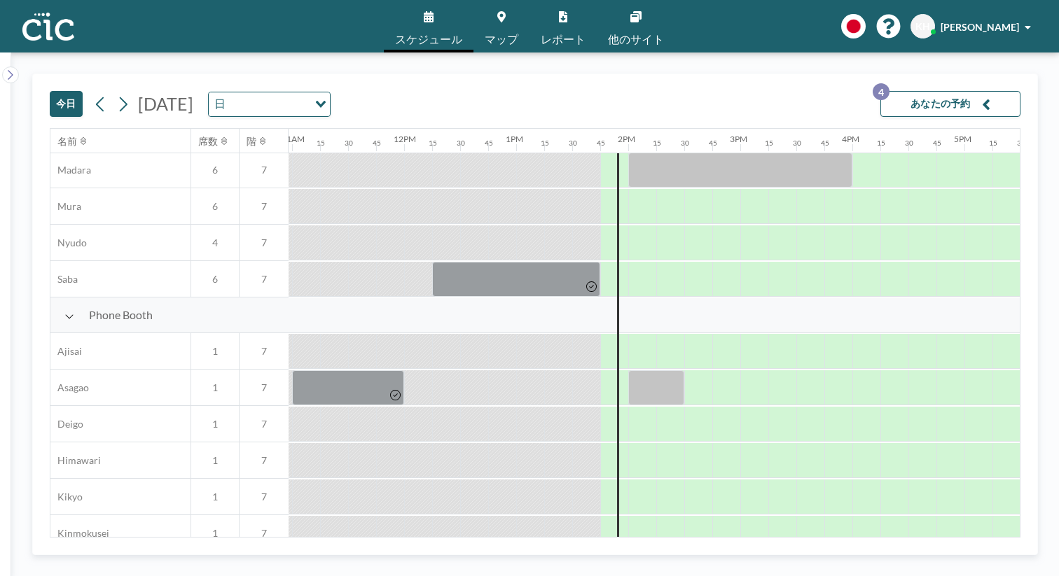
scroll to position [336, 1229]
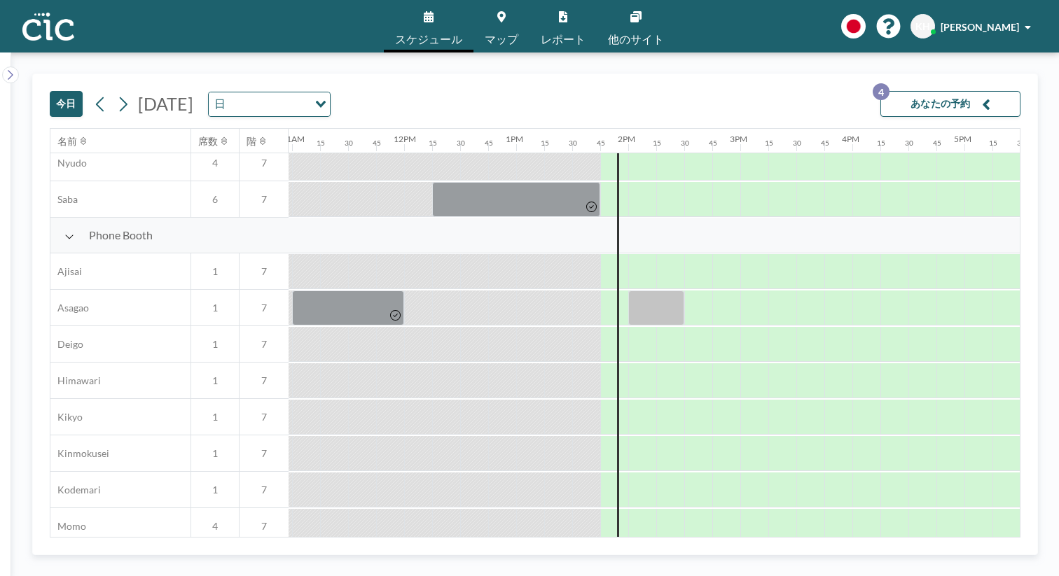
click at [524, 14] on link "マップ" at bounding box center [501, 26] width 56 height 53
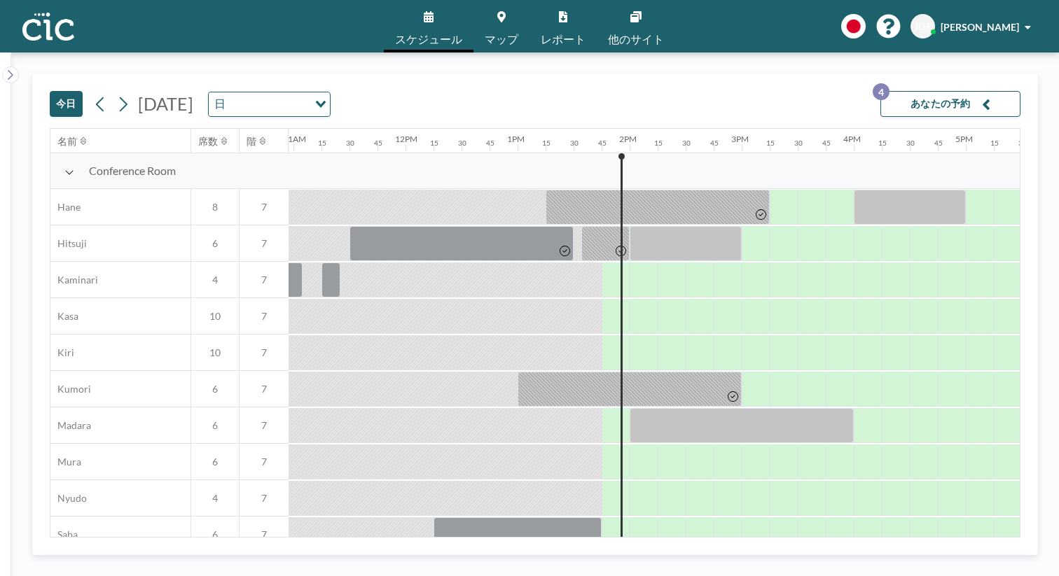
scroll to position [0, 1229]
click at [116, 94] on icon at bounding box center [122, 104] width 13 height 21
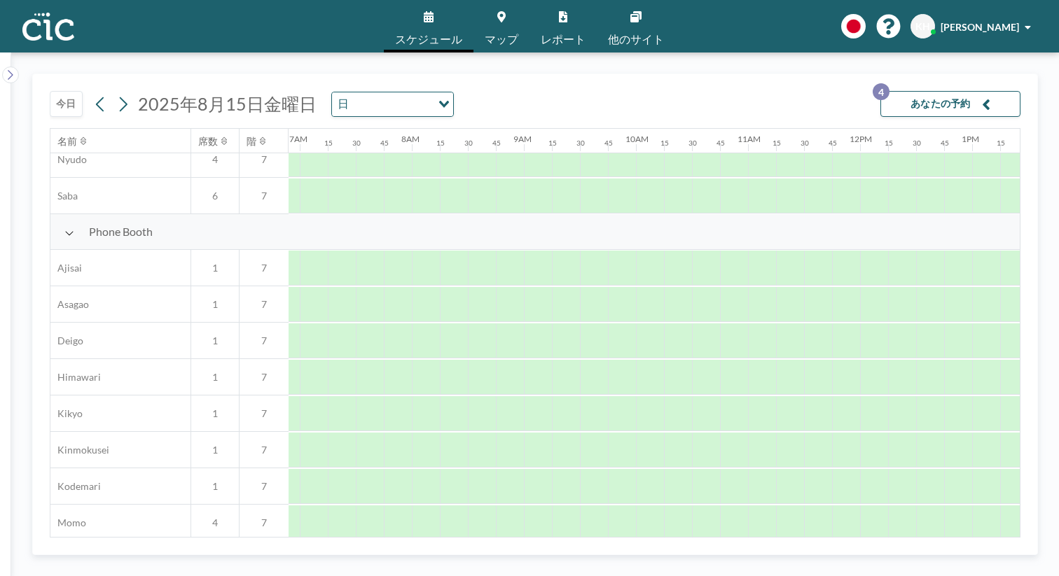
scroll to position [336, 773]
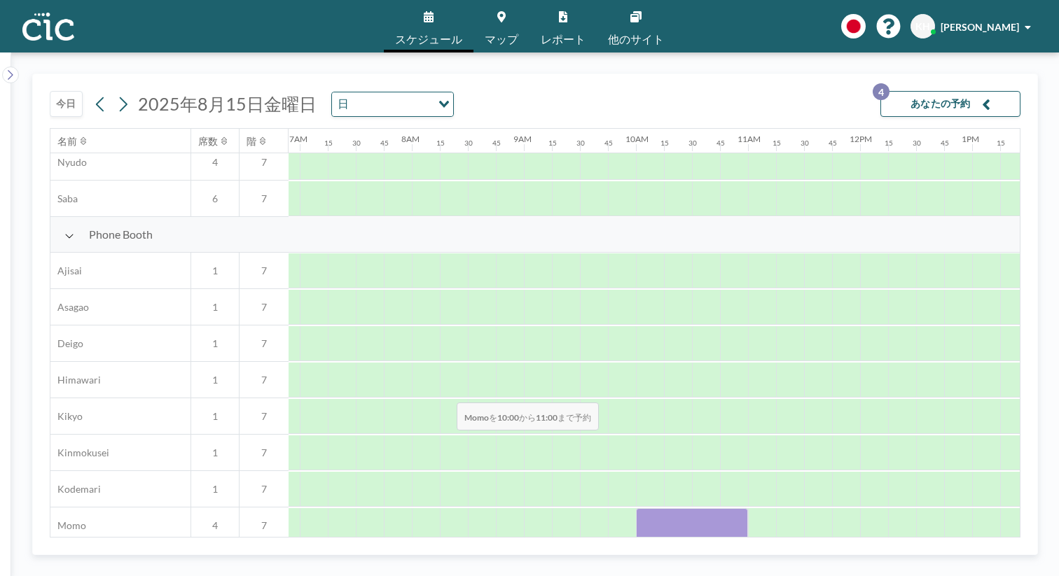
drag, startPoint x: 379, startPoint y: 369, endPoint x: 452, endPoint y: 370, distance: 73.5
click at [636, 509] on div at bounding box center [692, 526] width 112 height 35
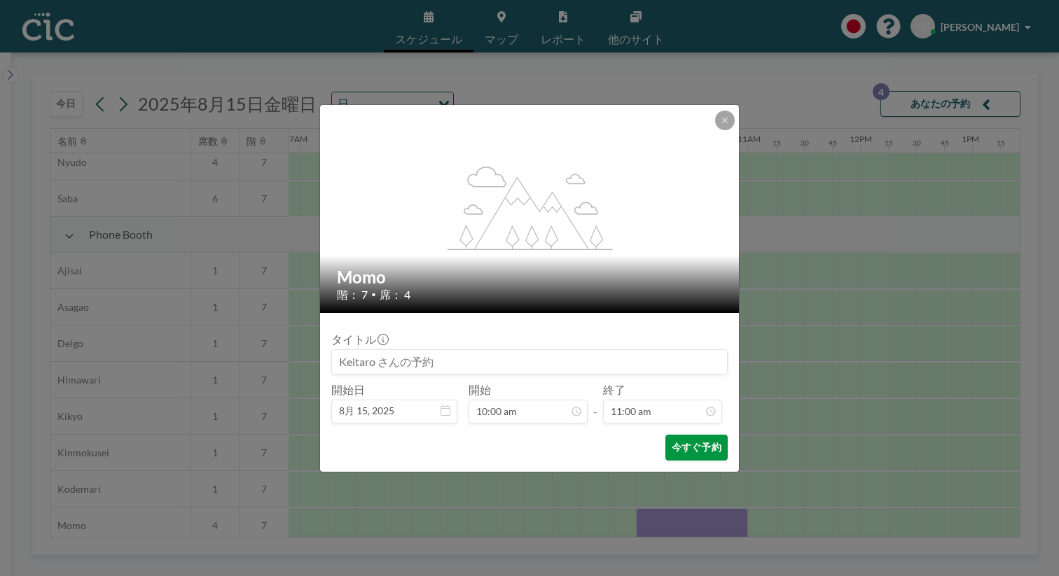
click at [665, 435] on button "今すぐ予約" at bounding box center [696, 448] width 62 height 26
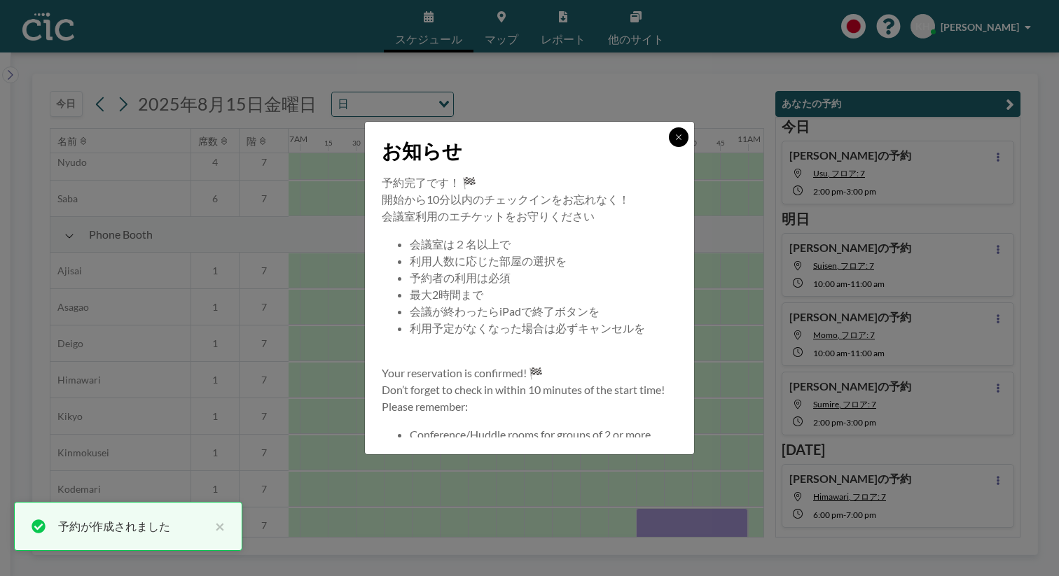
click at [675, 141] on icon at bounding box center [679, 137] width 8 height 8
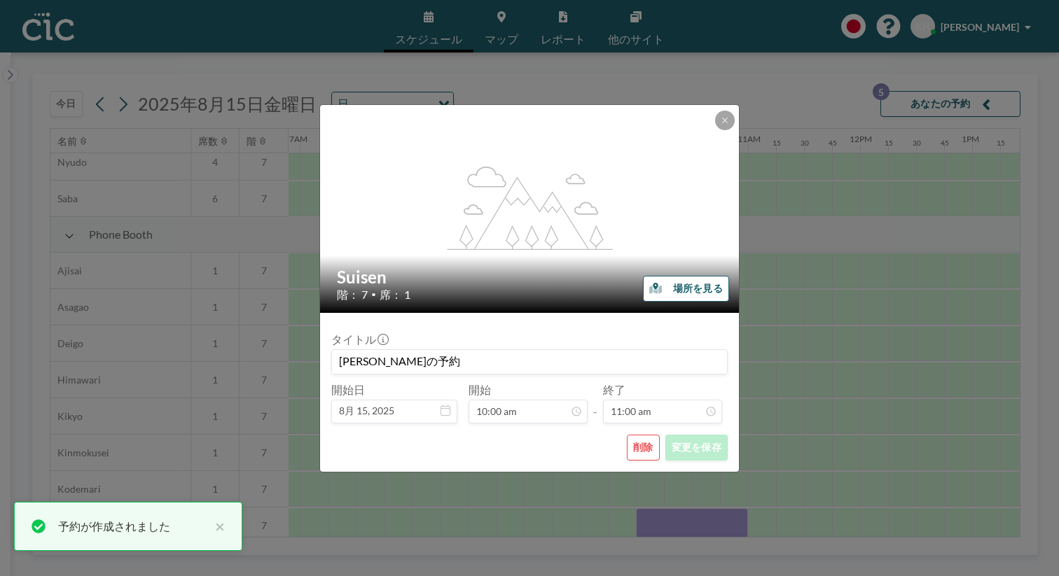
scroll to position [984, 0]
click at [627, 435] on button "削除" at bounding box center [643, 448] width 33 height 26
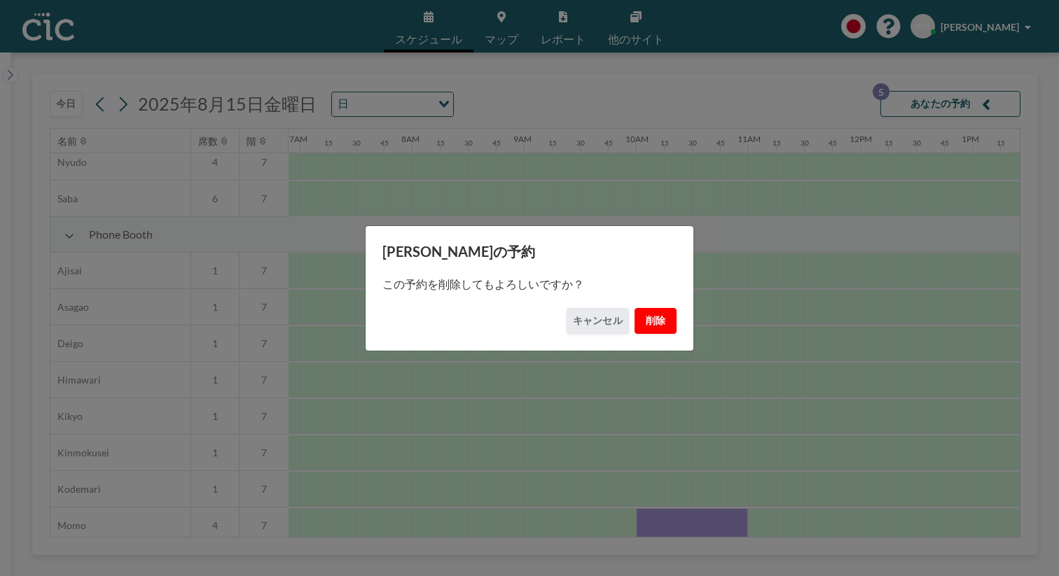
click at [635, 313] on button "削除" at bounding box center [656, 321] width 42 height 26
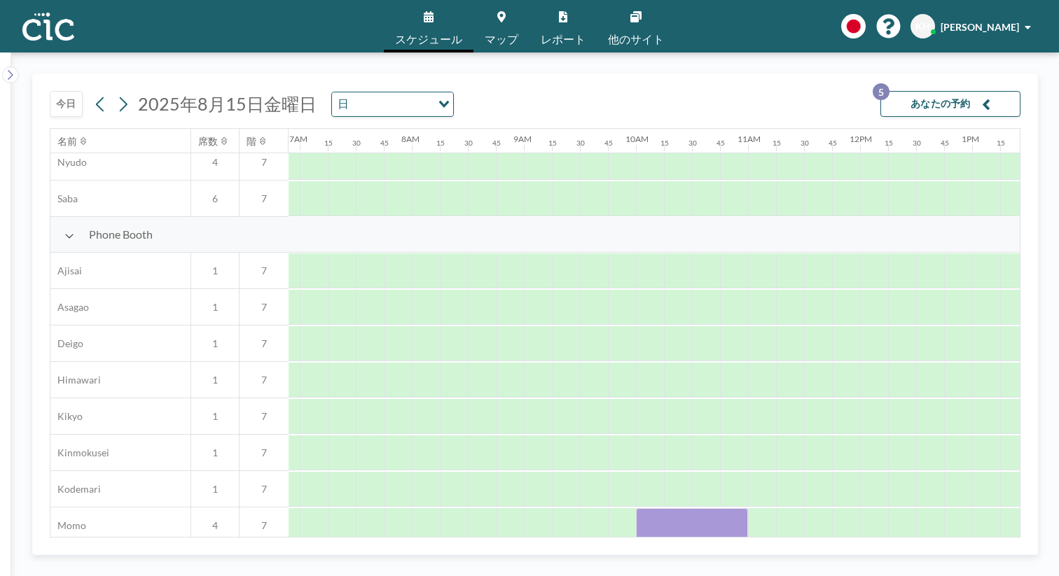
click at [988, 91] on button "あなたの予約 5" at bounding box center [950, 104] width 140 height 26
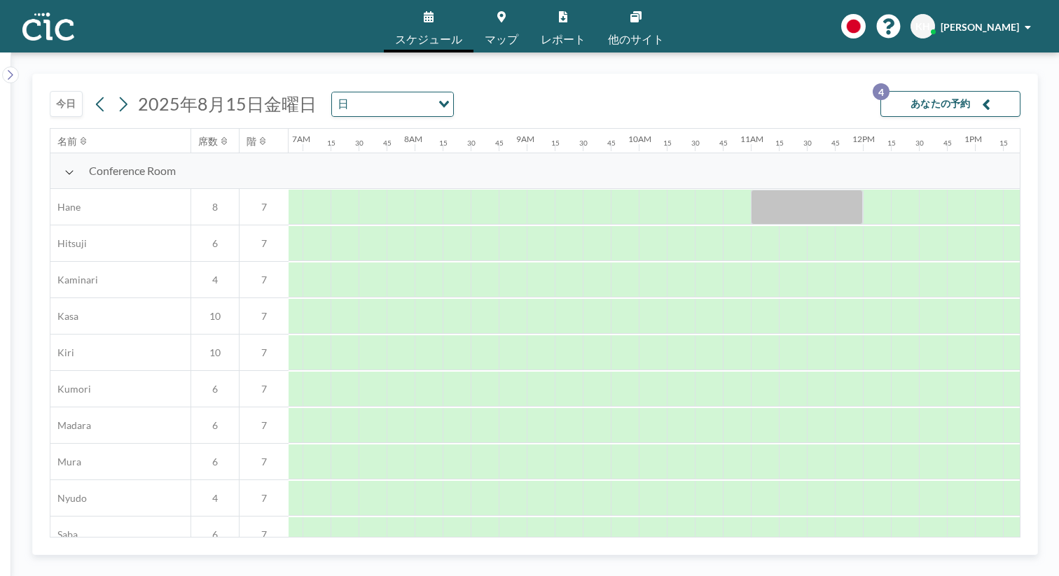
scroll to position [0, 774]
